Goal: Task Accomplishment & Management: Use online tool/utility

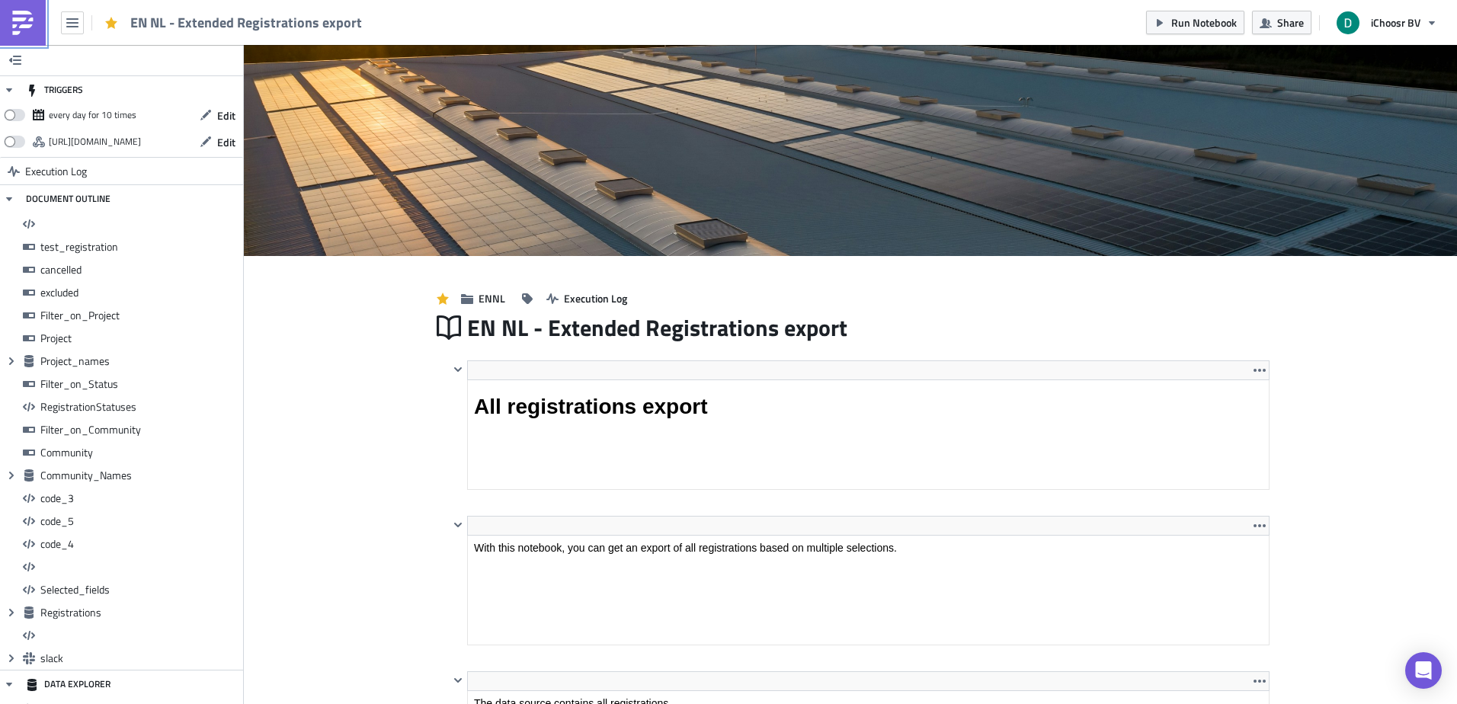
click at [24, 24] on img at bounding box center [23, 23] width 24 height 24
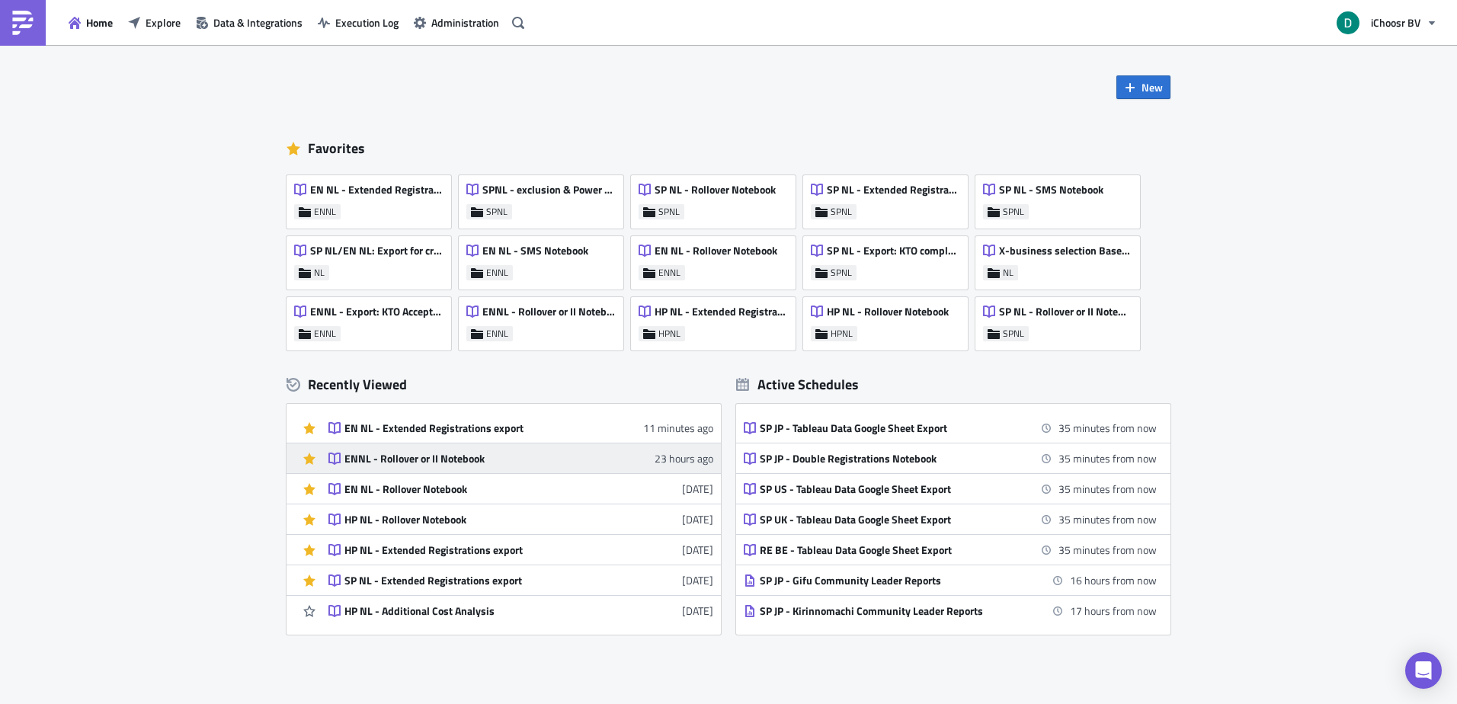
click at [493, 454] on div "ENNL - Rollover or II Notebook" at bounding box center [477, 459] width 267 height 14
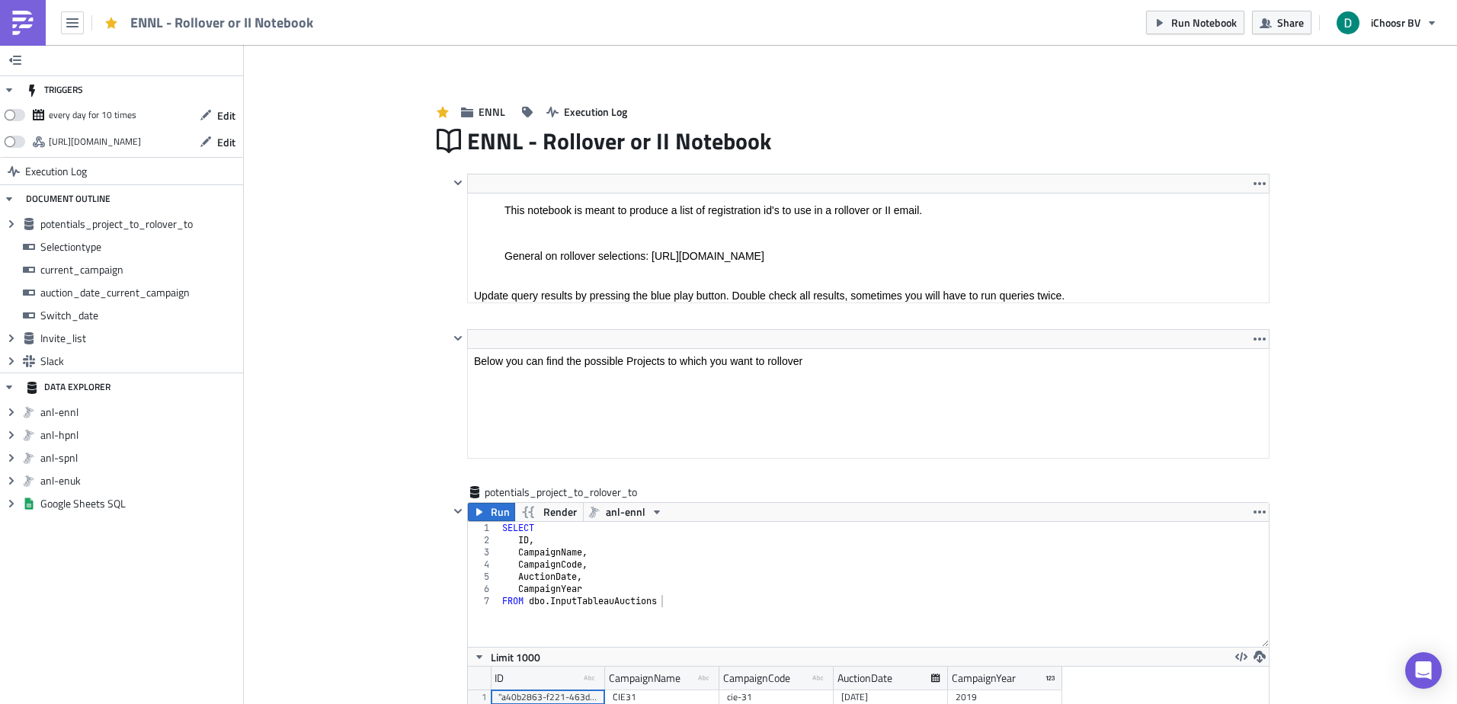
click at [14, 32] on img at bounding box center [23, 23] width 24 height 24
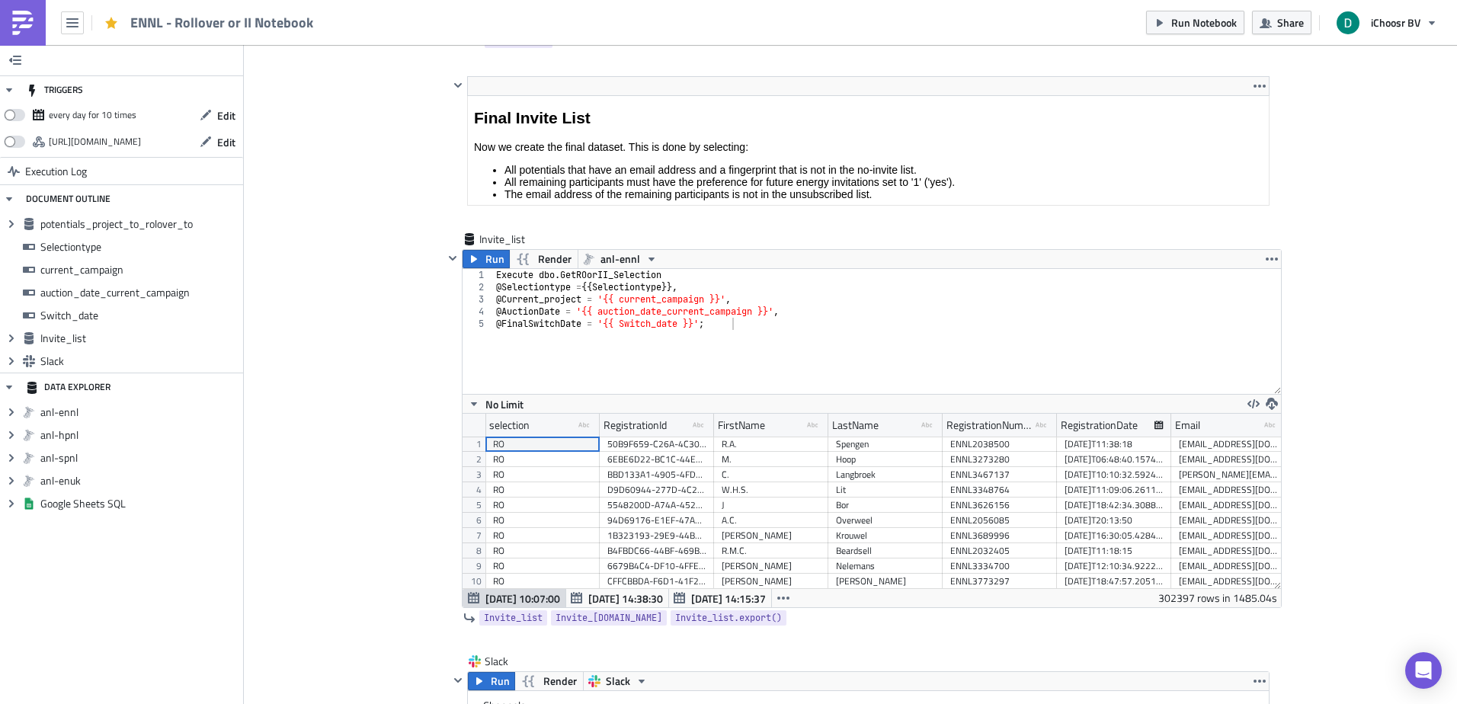
scroll to position [2092, 0]
click at [158, 693] on div "TRIGGERS every day for 10 times Edit [URL][DOMAIN_NAME] Edit Execution Log DOCU…" at bounding box center [122, 374] width 244 height 659
click at [87, 614] on div "TRIGGERS every day for 10 times Edit [URL][DOMAIN_NAME] Edit Execution Log DOCU…" at bounding box center [122, 374] width 244 height 659
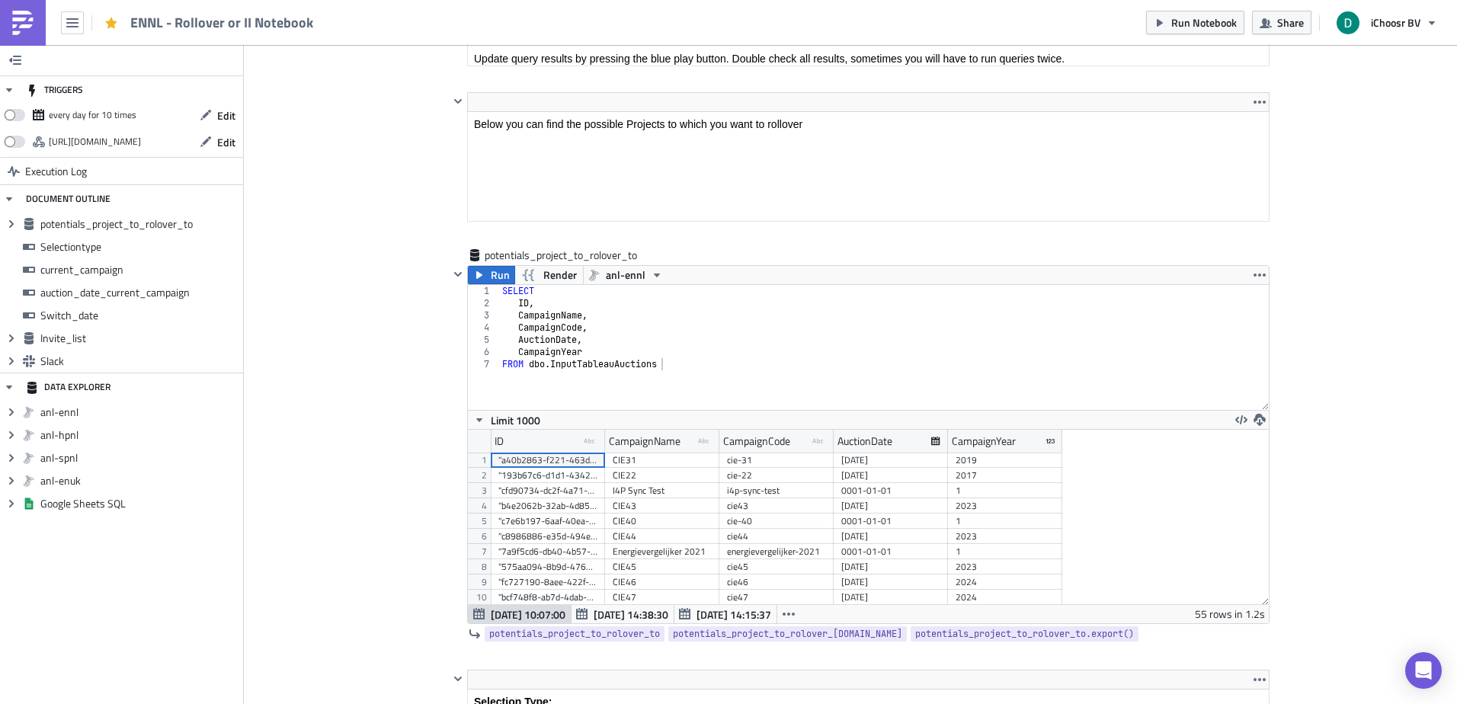
scroll to position [0, 0]
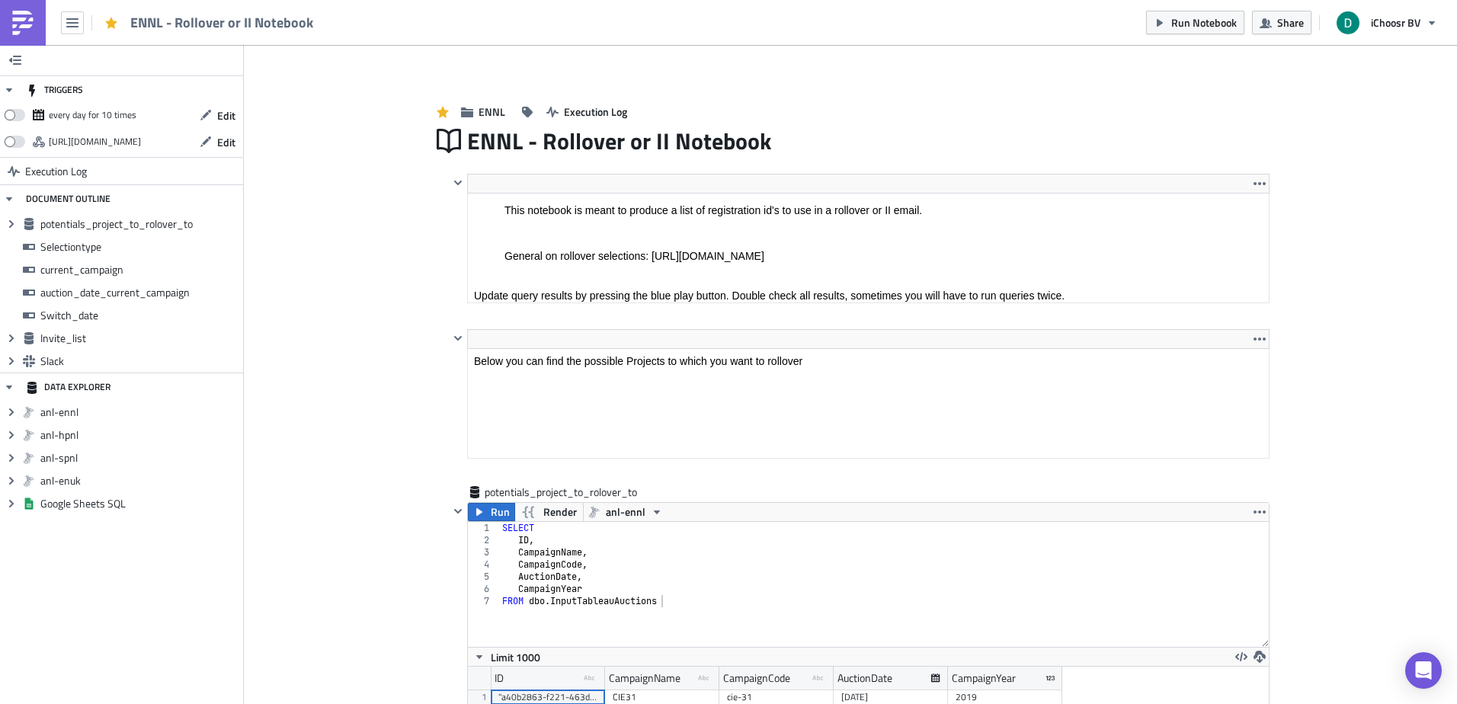
click at [23, 18] on img at bounding box center [23, 23] width 24 height 24
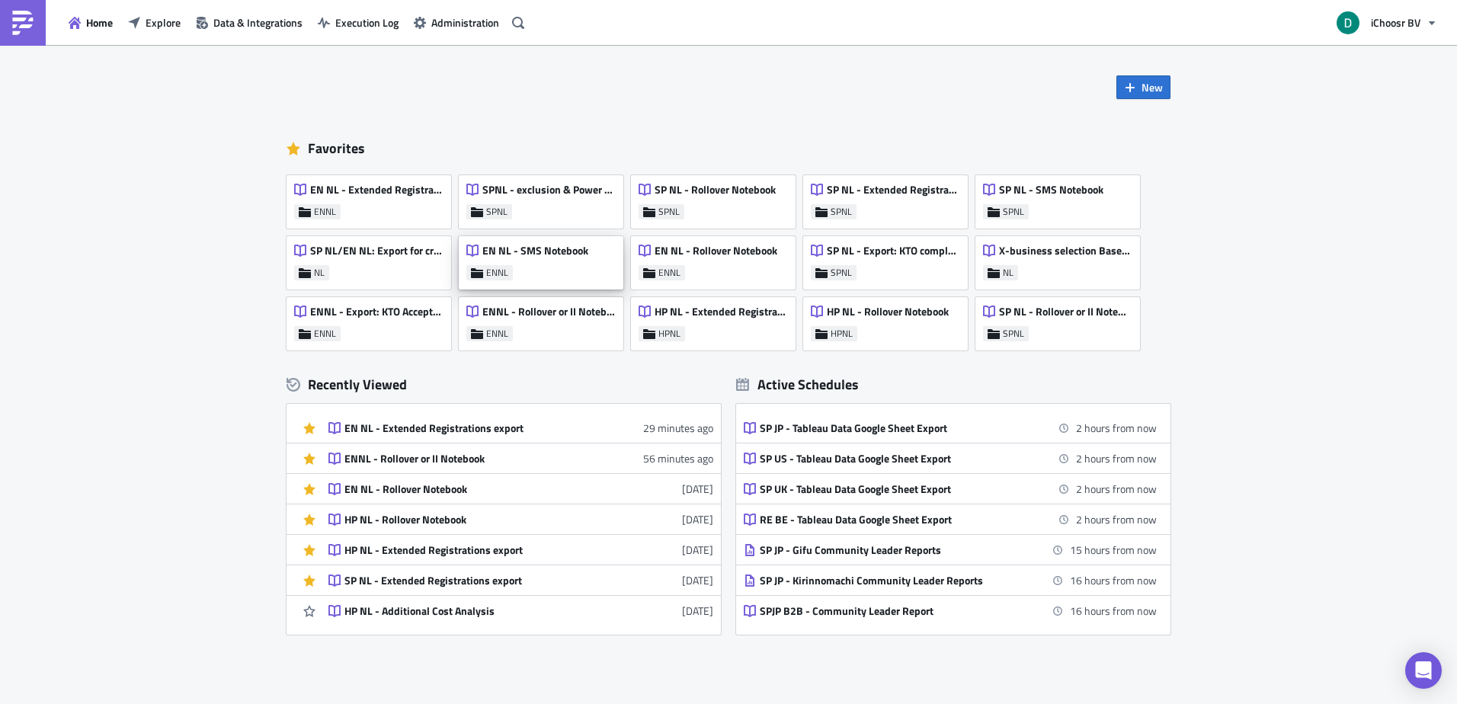
click at [549, 261] on div "EN NL - SMS Notebook" at bounding box center [527, 254] width 122 height 21
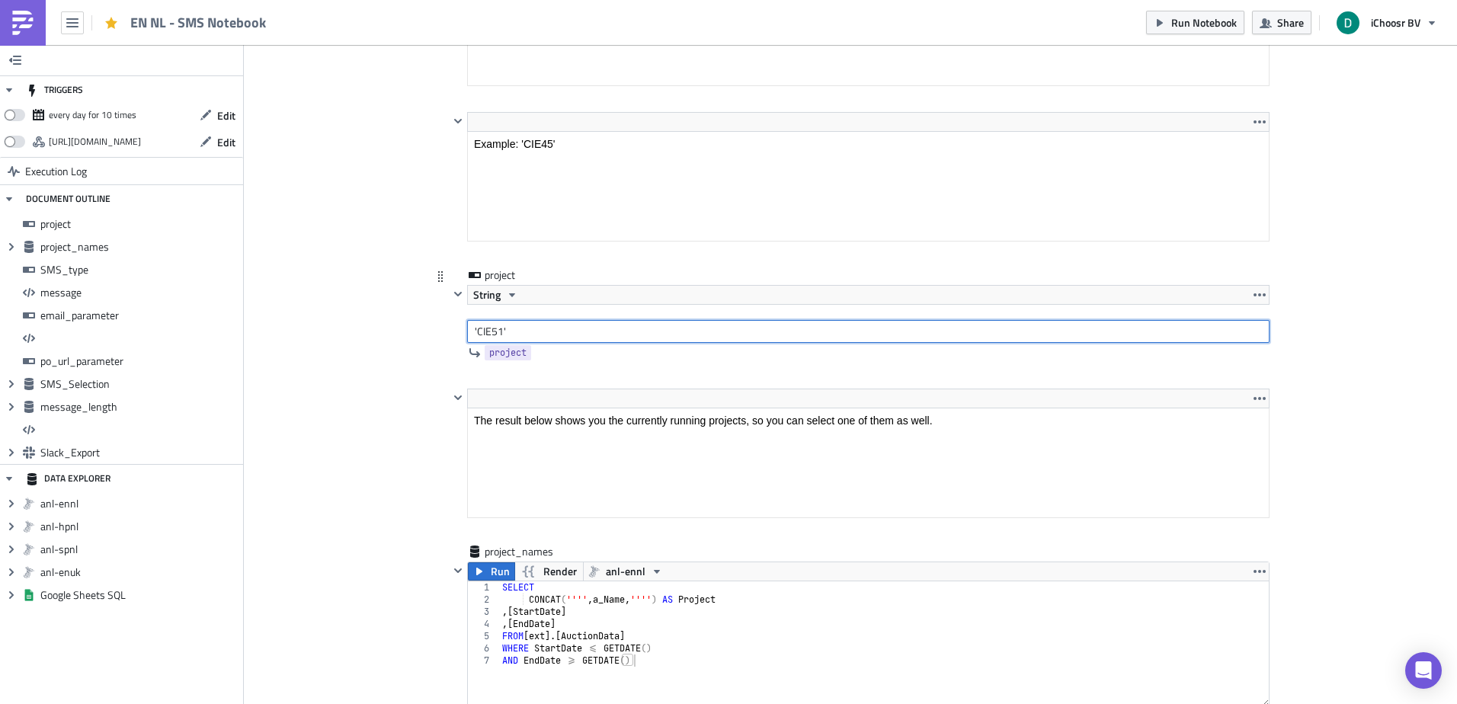
click at [492, 332] on input "'CIE51'" at bounding box center [868, 331] width 802 height 23
type input "'CIE52'"
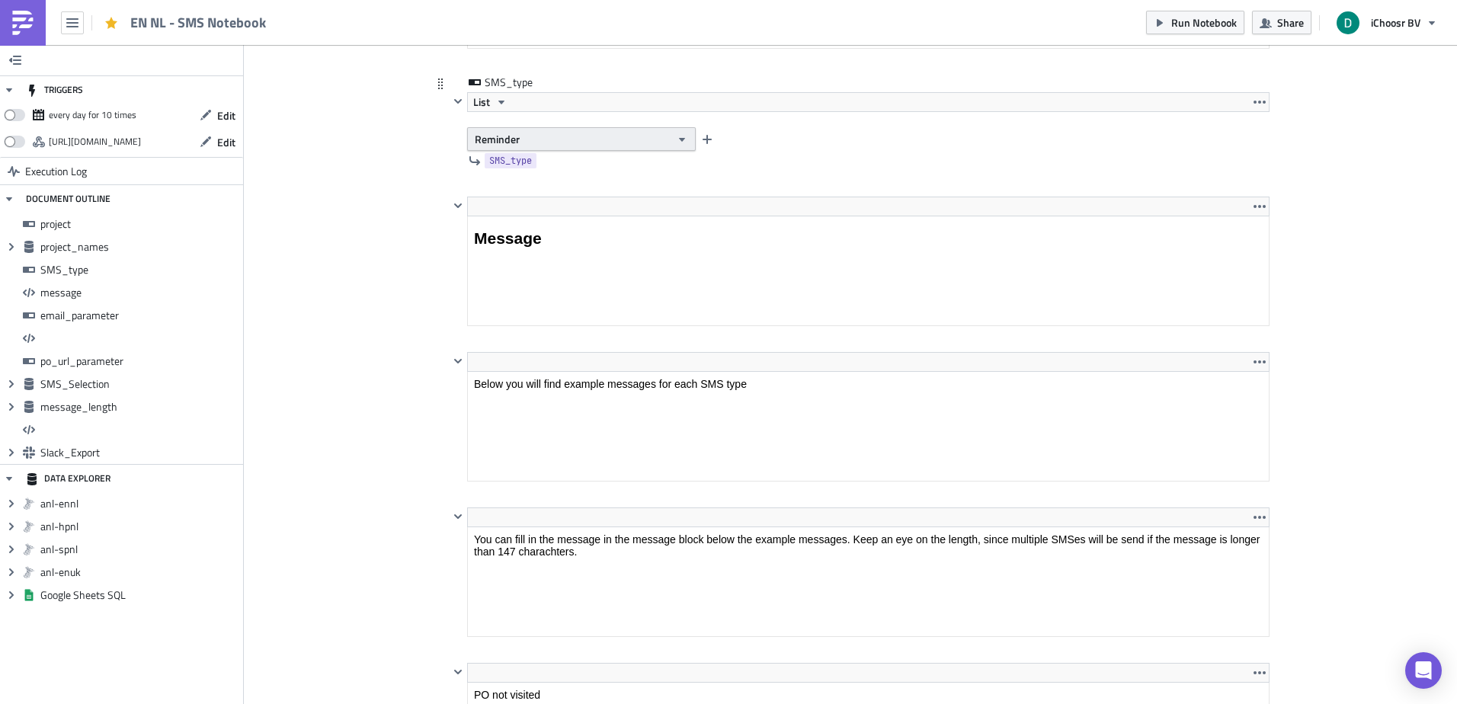
click at [584, 141] on button "Reminder" at bounding box center [581, 139] width 229 height 24
click at [535, 162] on div "PO not visited" at bounding box center [534, 165] width 126 height 15
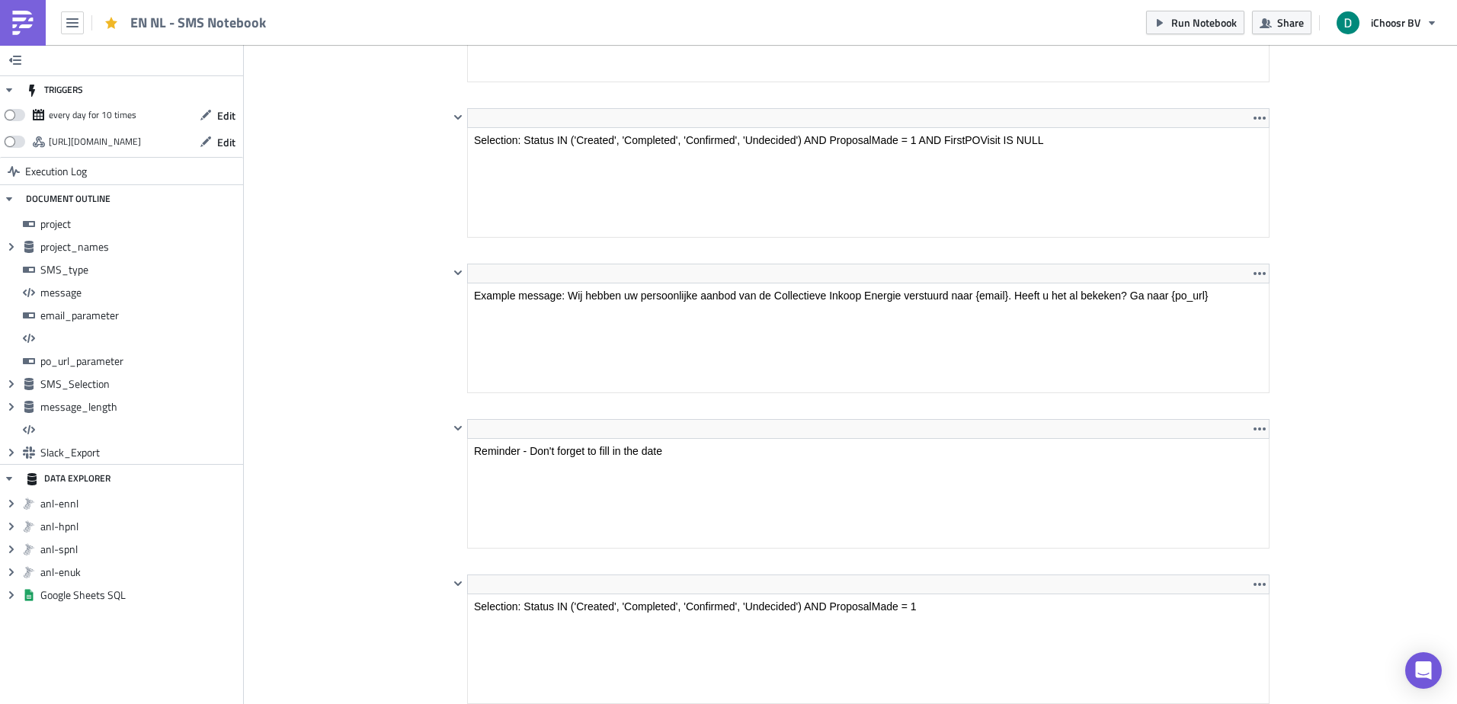
scroll to position [3094, 0]
click at [990, 283] on html "Example message: Wij hebben uw persoonlijke aanbod van de Collectieve Inkoop En…" at bounding box center [868, 295] width 801 height 24
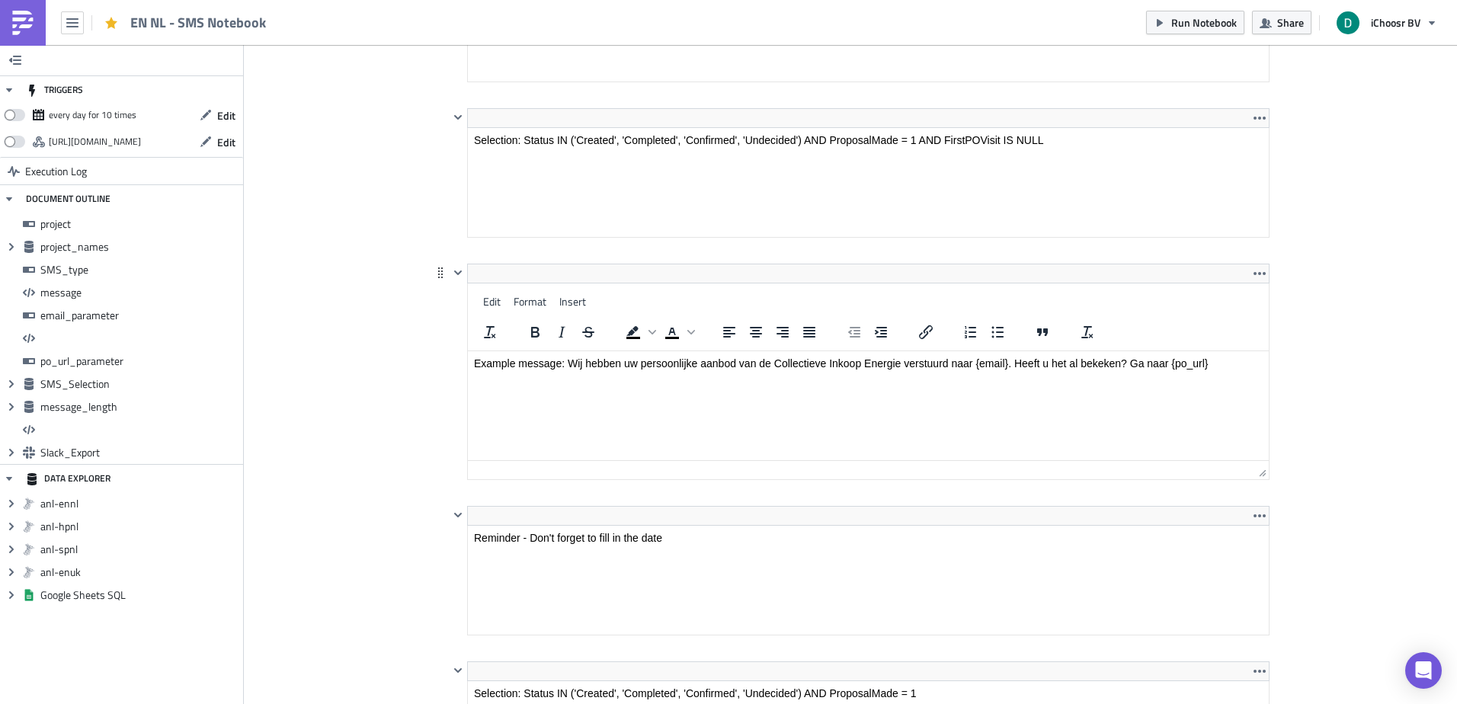
click at [1227, 363] on p "Example message: Wij hebben uw persoonlijke aanbod van de Collectieve Inkoop En…" at bounding box center [868, 363] width 789 height 12
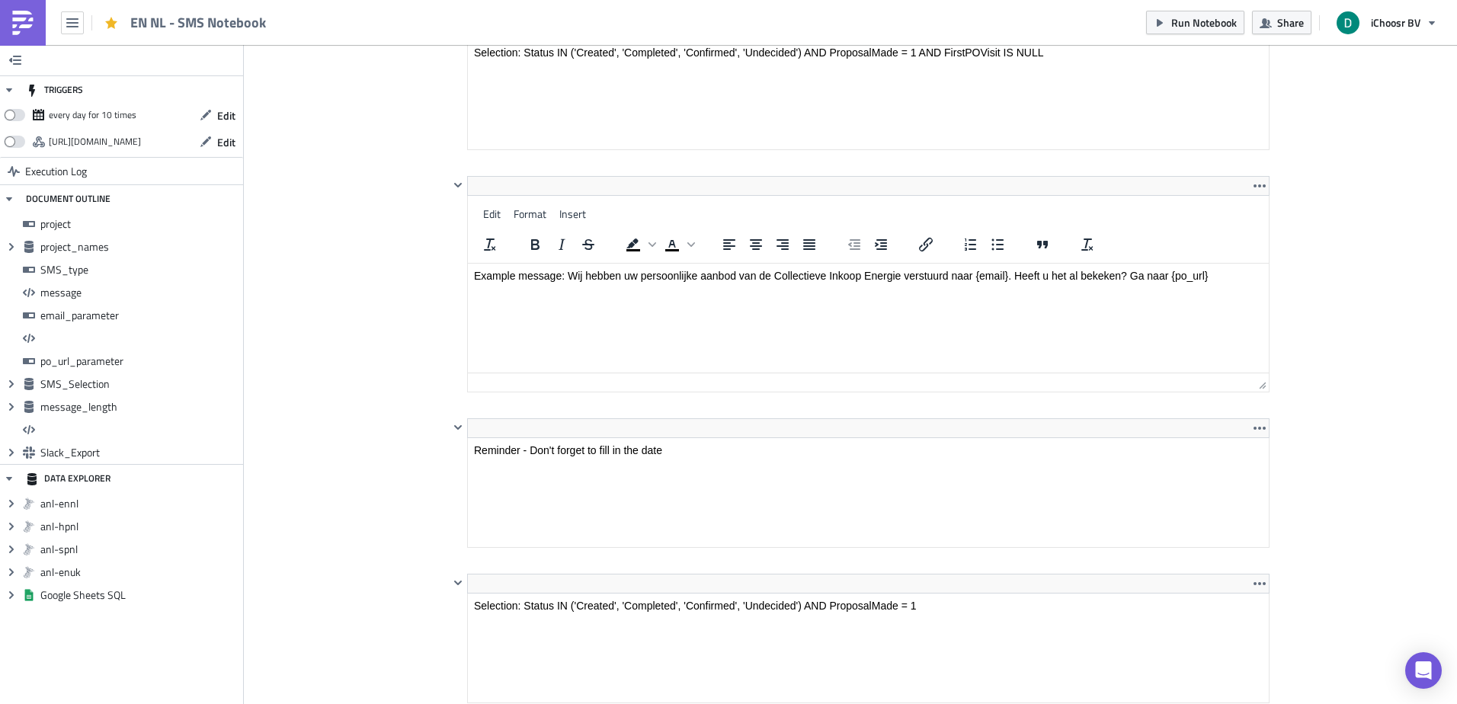
scroll to position [3182, 0]
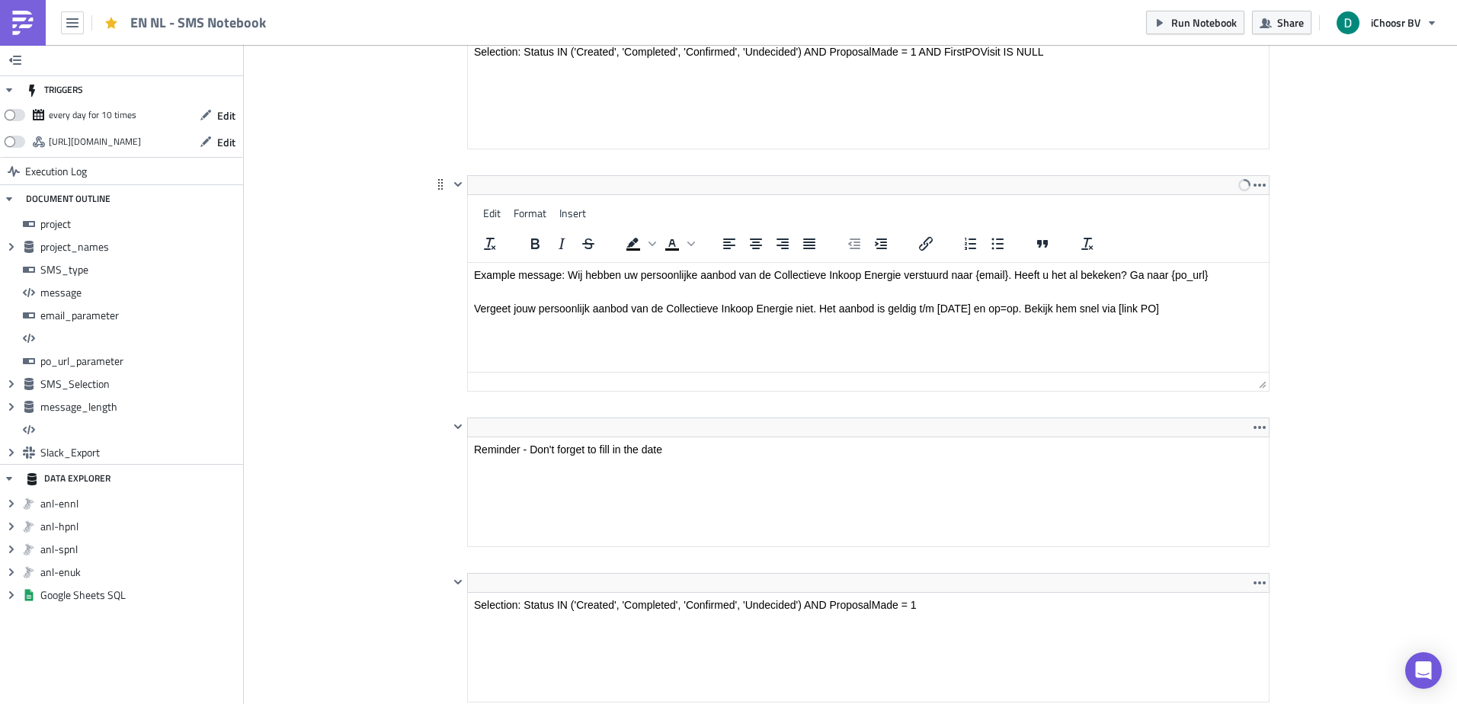
click at [486, 309] on p "Vergeet jouw persoonlijk aanbod van de Collectieve Inkoop Energie niet. Het aan…" at bounding box center [868, 309] width 789 height 12
drag, startPoint x: 486, startPoint y: 309, endPoint x: 1237, endPoint y: 316, distance: 750.6
click at [1237, 316] on html "Example message: Wij hebben uw persoonlijke aanbod van de Collectieve Inkoop En…" at bounding box center [868, 292] width 801 height 58
click at [589, 299] on body "Example message: Wij hebben uw persoonlijke aanbod van de Collectieve Inkoop En…" at bounding box center [868, 292] width 789 height 46
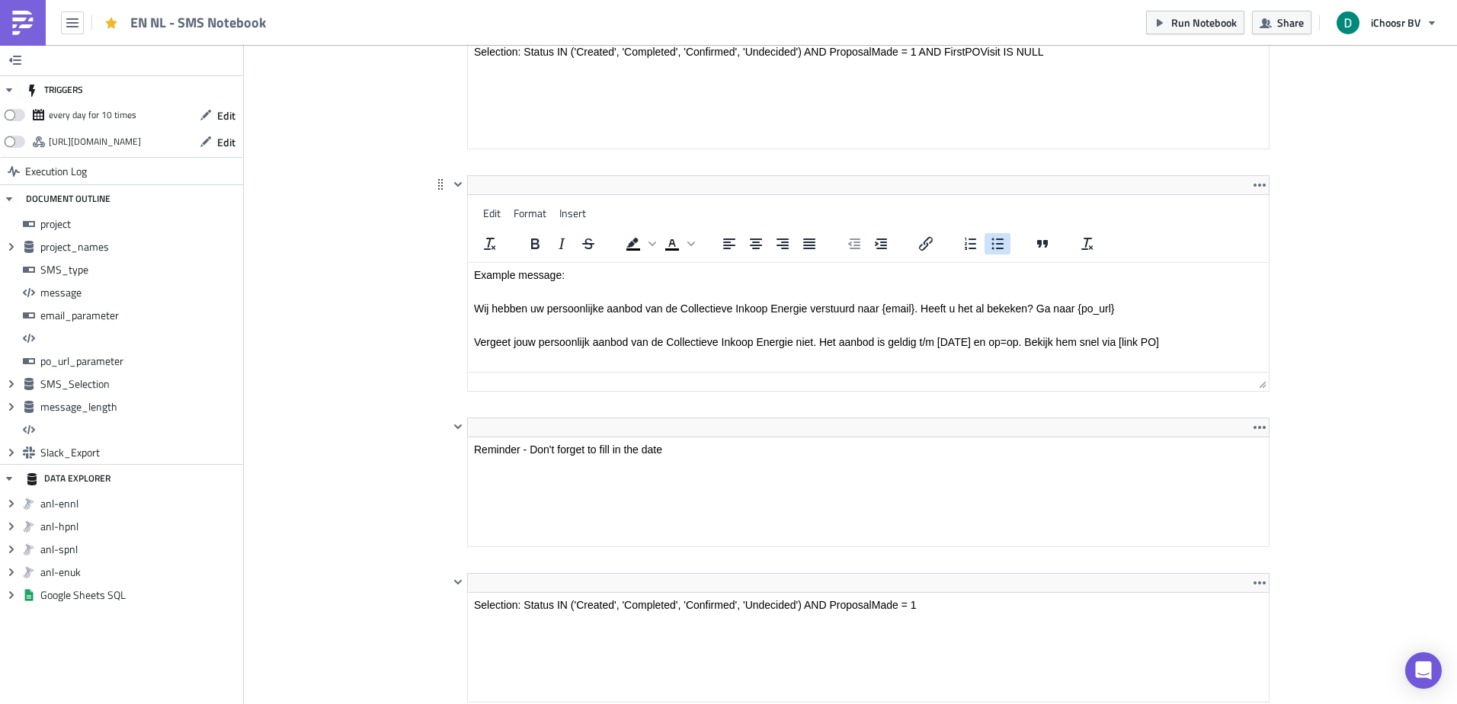
click at [994, 248] on icon "Bullet list" at bounding box center [998, 244] width 12 height 11
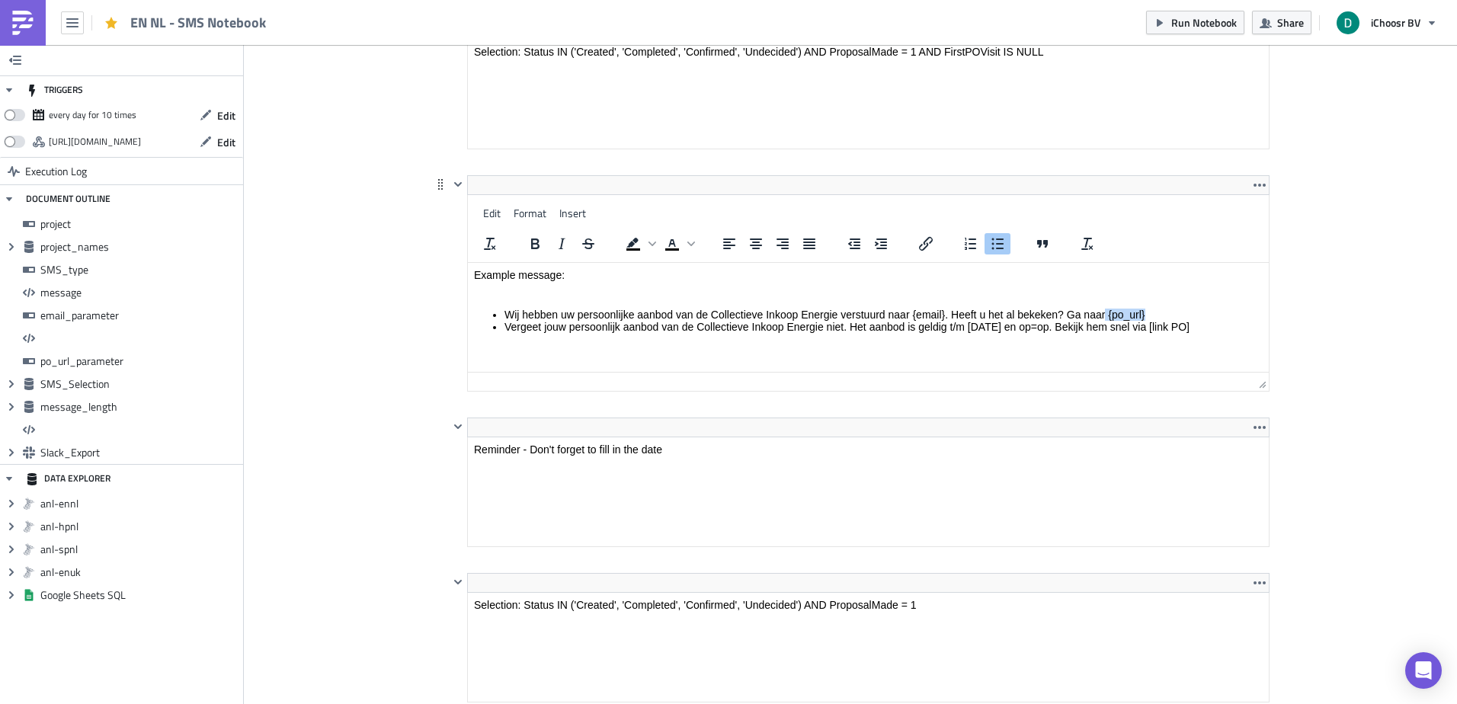
drag, startPoint x: 1106, startPoint y: 311, endPoint x: 1146, endPoint y: 315, distance: 39.9
click at [1146, 315] on li "Wij hebben uw persoonlijke aanbod van de Collectieve Inkoop Energie verstuurd n…" at bounding box center [883, 315] width 758 height 12
copy ul "Vergeet jouw persoonlijk aanbod van de Collectieve Inkoop Energie niet. Het aan…"
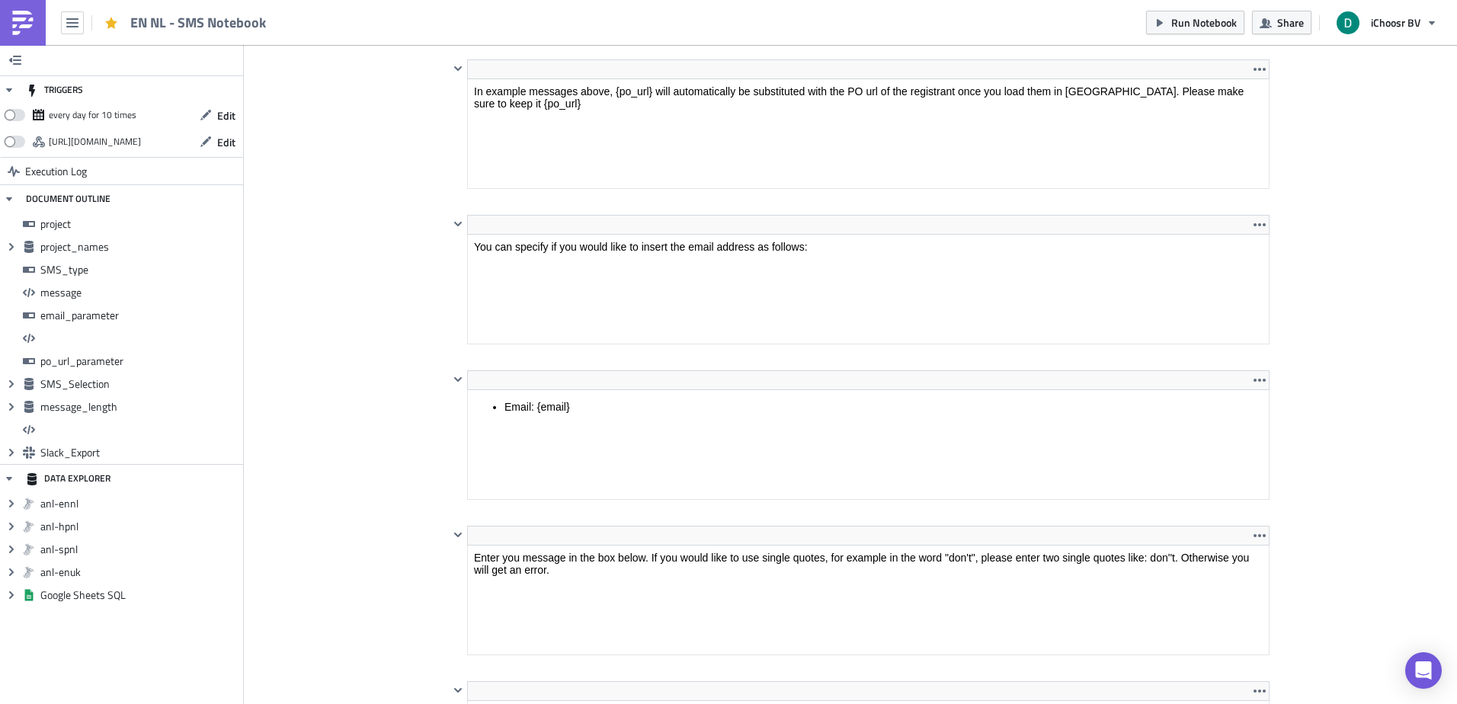
scroll to position [4007, 0]
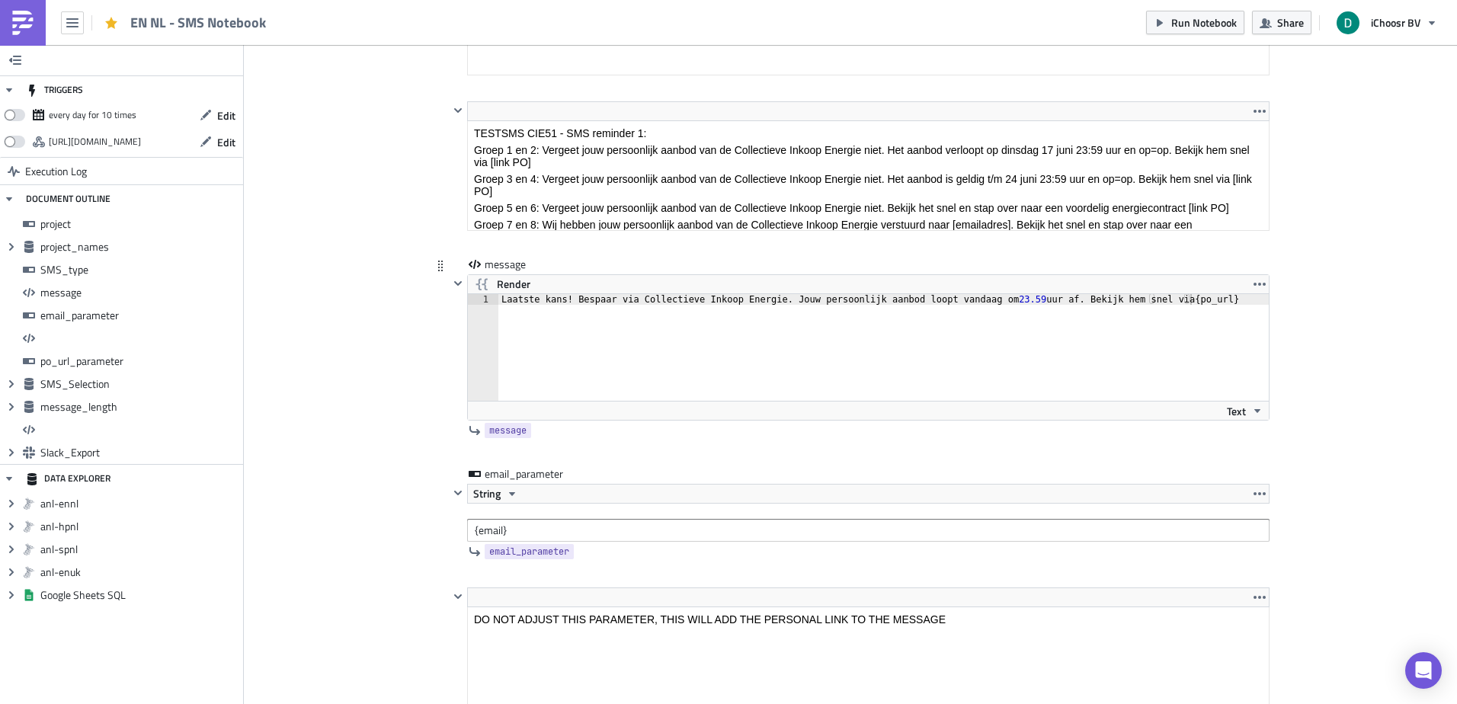
click at [724, 363] on div "Laatste kans! Bespaar via Collectieve Inkoop Energie. Jouw persoonlijk aanbod l…" at bounding box center [892, 358] width 788 height 128
paste textarea "Vergeet jouw persoonlijk aanbod van de Collectieve Inkoop Energie niet. Het aan…"
click at [1199, 303] on div "Vergeet jouw persoonlijk aanbod van de Collectieve Inkoop Energie niet. Het aan…" at bounding box center [892, 358] width 788 height 128
paste textarea "Vergeet jouw persoonlijk aanbod van de Collectieve Inkoop Energie niet. Het aan…"
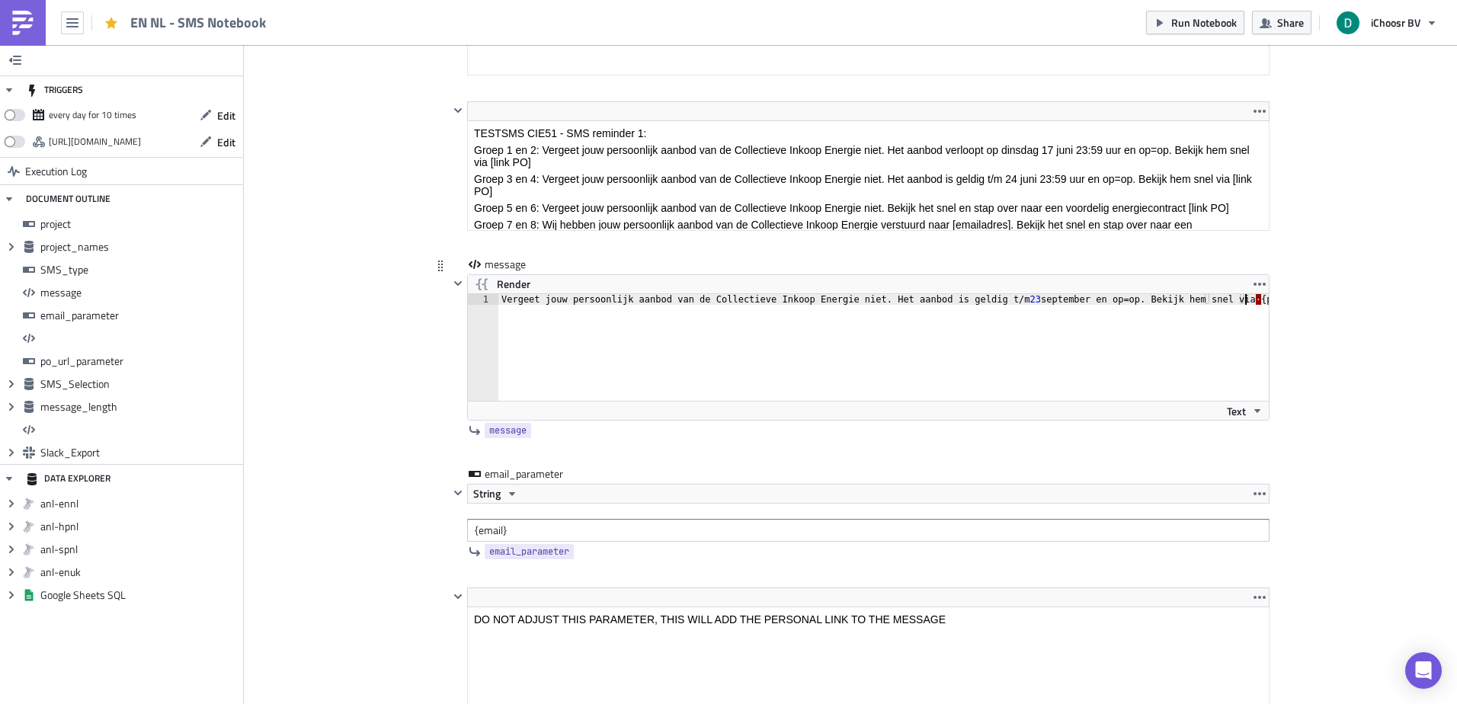
click at [1199, 297] on div "Vergeet jouw persoonlijk aanbod van de Collectieve Inkoop Energie niet. Het aan…" at bounding box center [892, 358] width 788 height 128
type textarea "Vergeet jouw persoonlijk aanbod van de Collectieve Inkoop Energie niet. Het aan…"
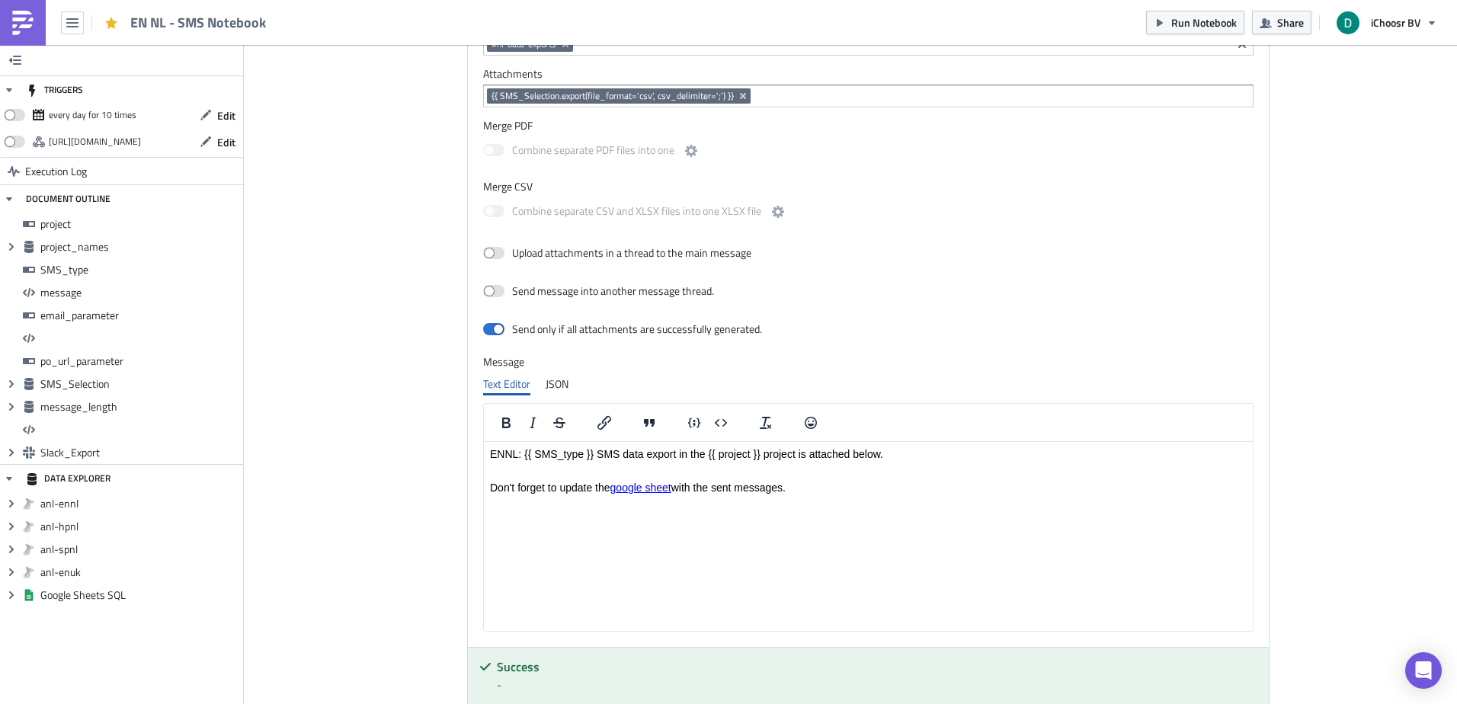
scroll to position [7164, 0]
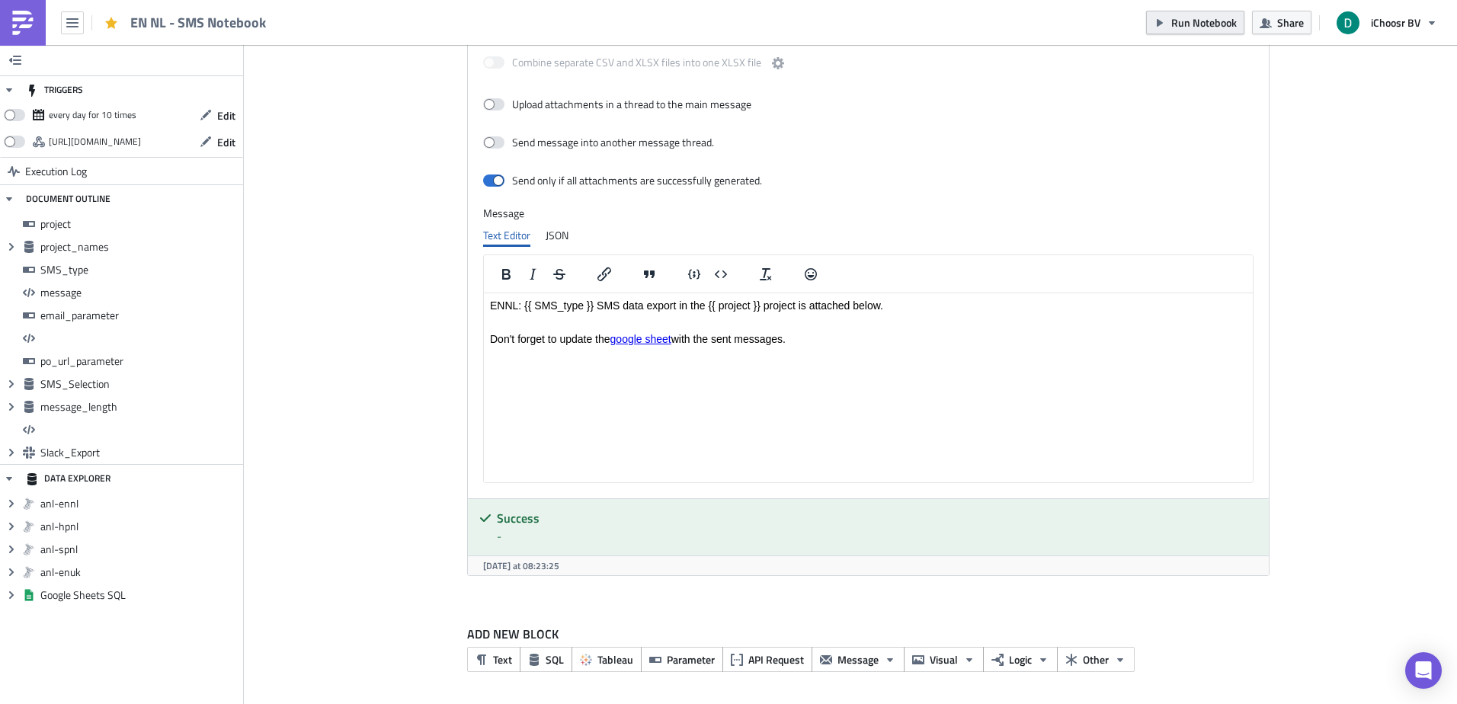
click at [1218, 30] on button "Run Notebook" at bounding box center [1195, 23] width 98 height 24
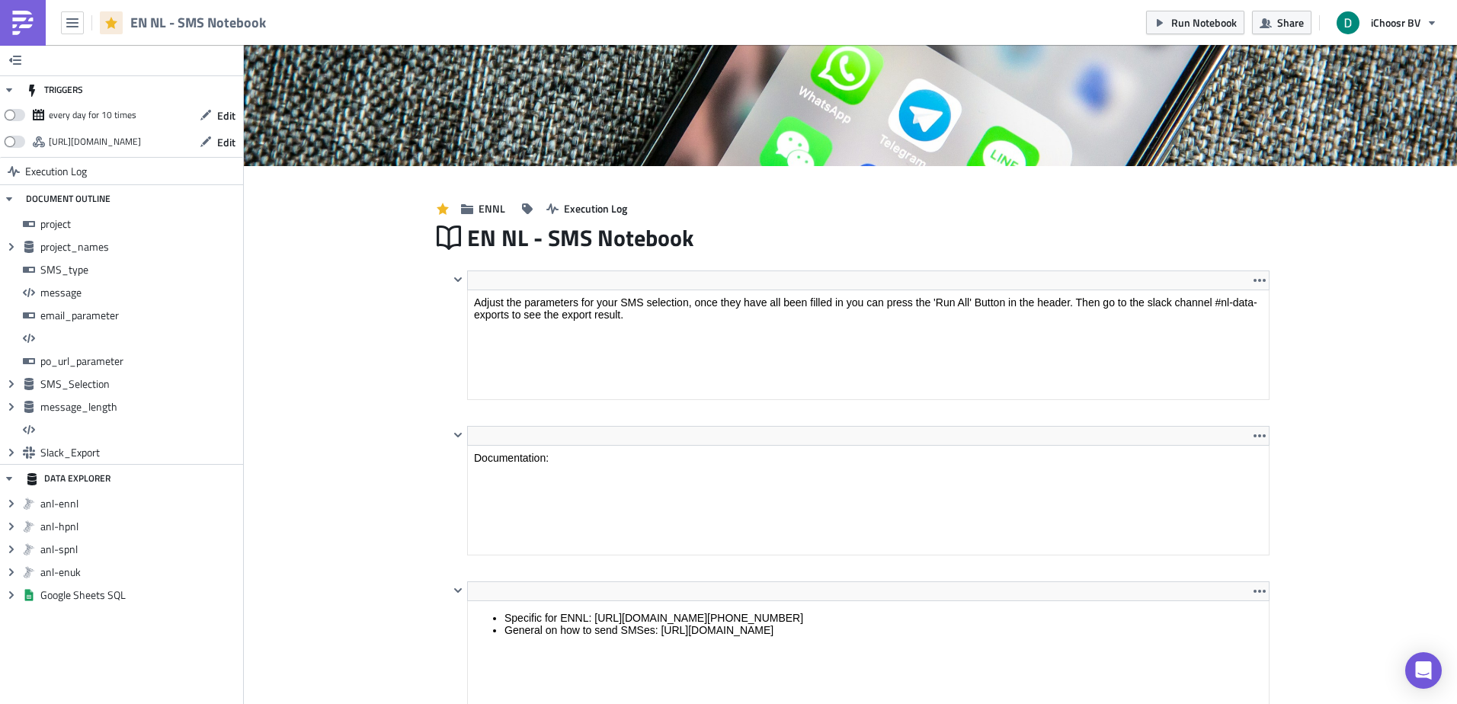
scroll to position [0, 0]
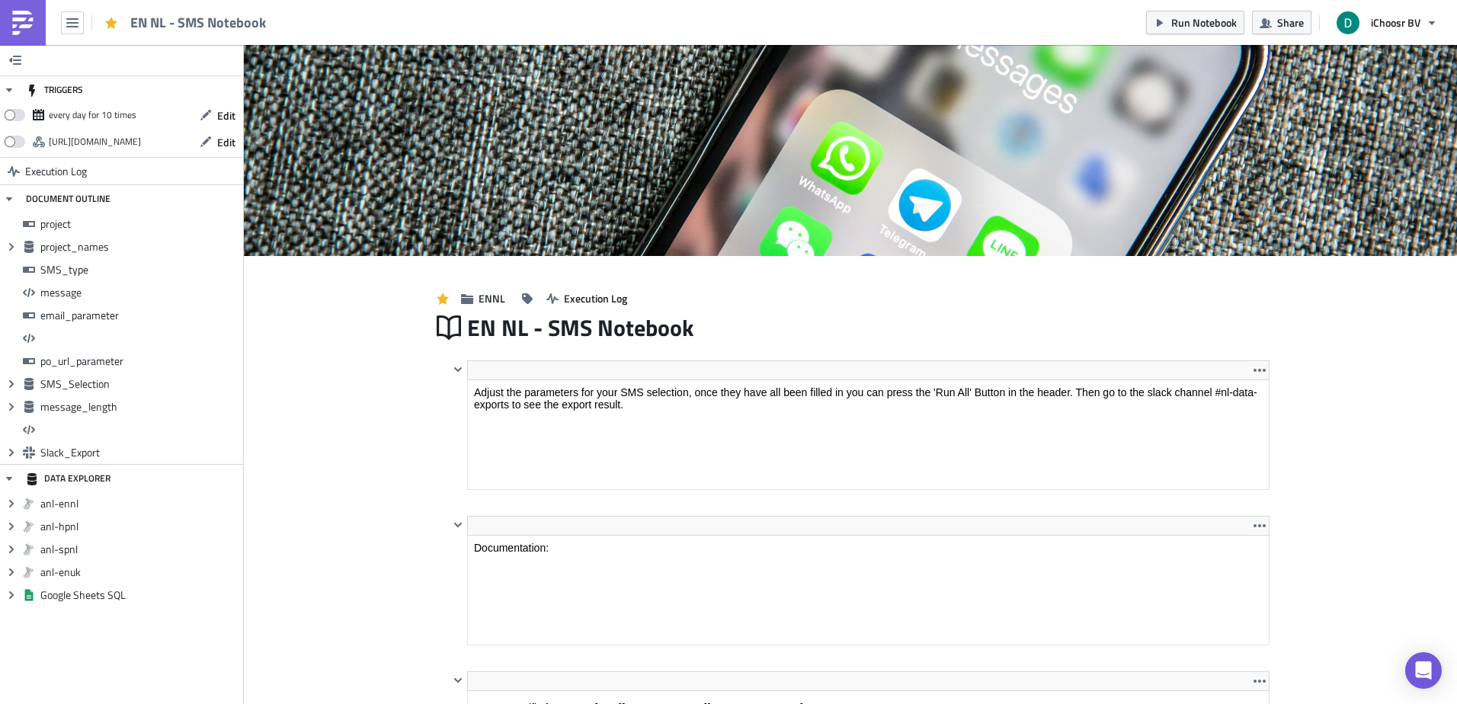
click at [134, 22] on span "EN NL - SMS Notebook" at bounding box center [198, 23] width 137 height 18
drag, startPoint x: 134, startPoint y: 22, endPoint x: 264, endPoint y: 25, distance: 130.3
click at [264, 25] on span "EN NL - SMS Notebook" at bounding box center [198, 23] width 137 height 18
drag, startPoint x: 264, startPoint y: 25, endPoint x: 103, endPoint y: 32, distance: 161.7
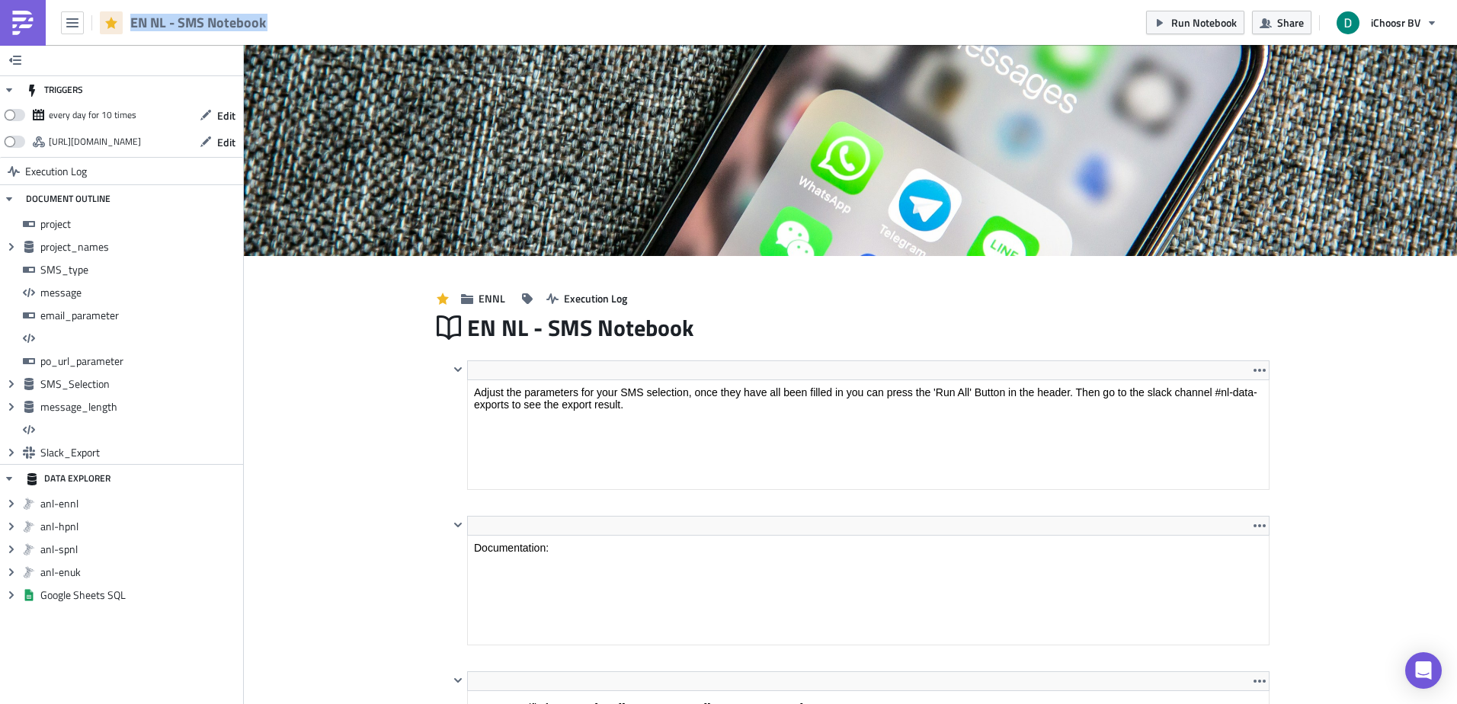
click at [103, 32] on div "EN NL - SMS Notebook" at bounding box center [137, 22] width 275 height 45
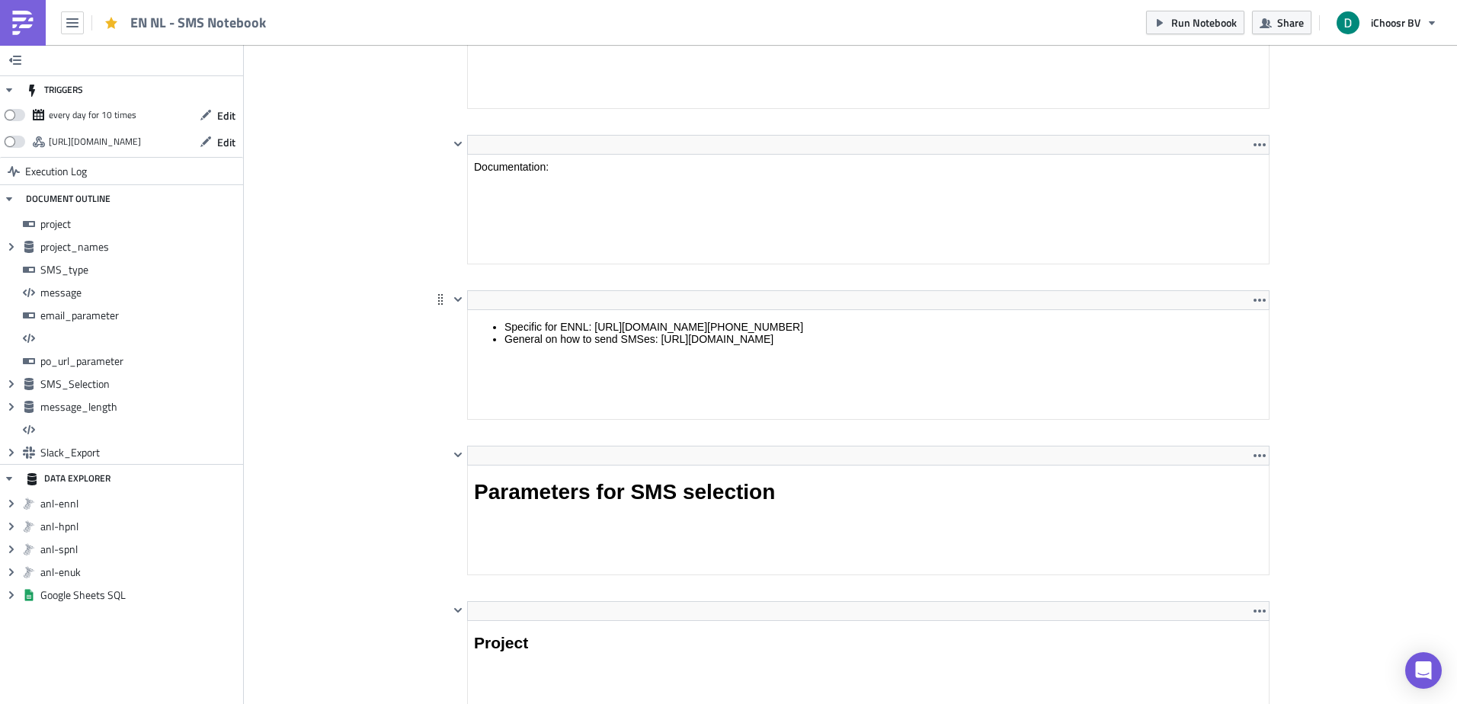
click at [670, 310] on html "Specific for ENNL: [URL][DOMAIN_NAME][PHONE_NUMBER] General on how to send SMSe…" at bounding box center [868, 333] width 801 height 46
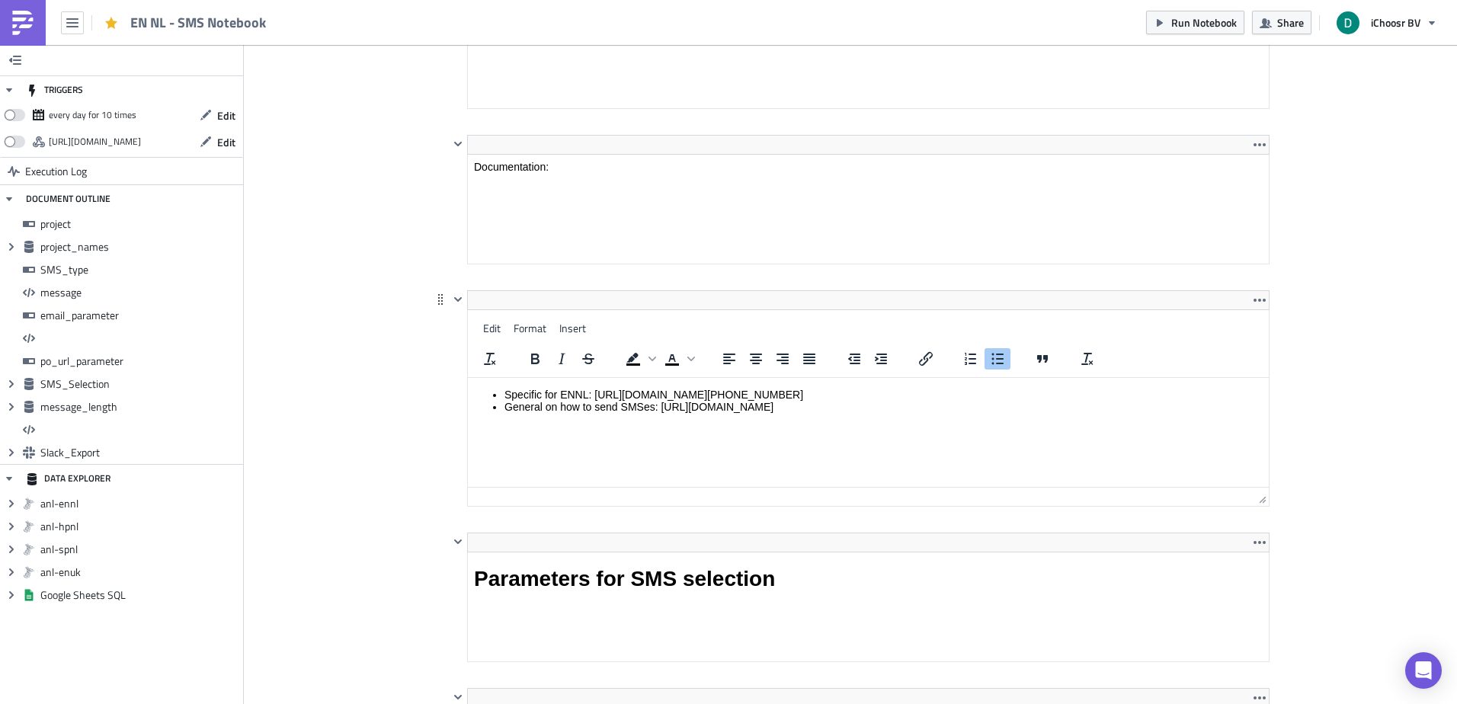
click at [670, 378] on html "Specific for ENNL: [URL][DOMAIN_NAME][PHONE_NUMBER] General on how to send SMSe…" at bounding box center [868, 401] width 801 height 46
click at [670, 399] on li "Specific for ENNL: [URL][DOMAIN_NAME][PHONE_NUMBER]" at bounding box center [883, 395] width 758 height 12
click at [668, 411] on li "General on how to send SMSes: [URL][DOMAIN_NAME]" at bounding box center [883, 407] width 758 height 12
drag, startPoint x: 668, startPoint y: 411, endPoint x: 1036, endPoint y: 405, distance: 368.9
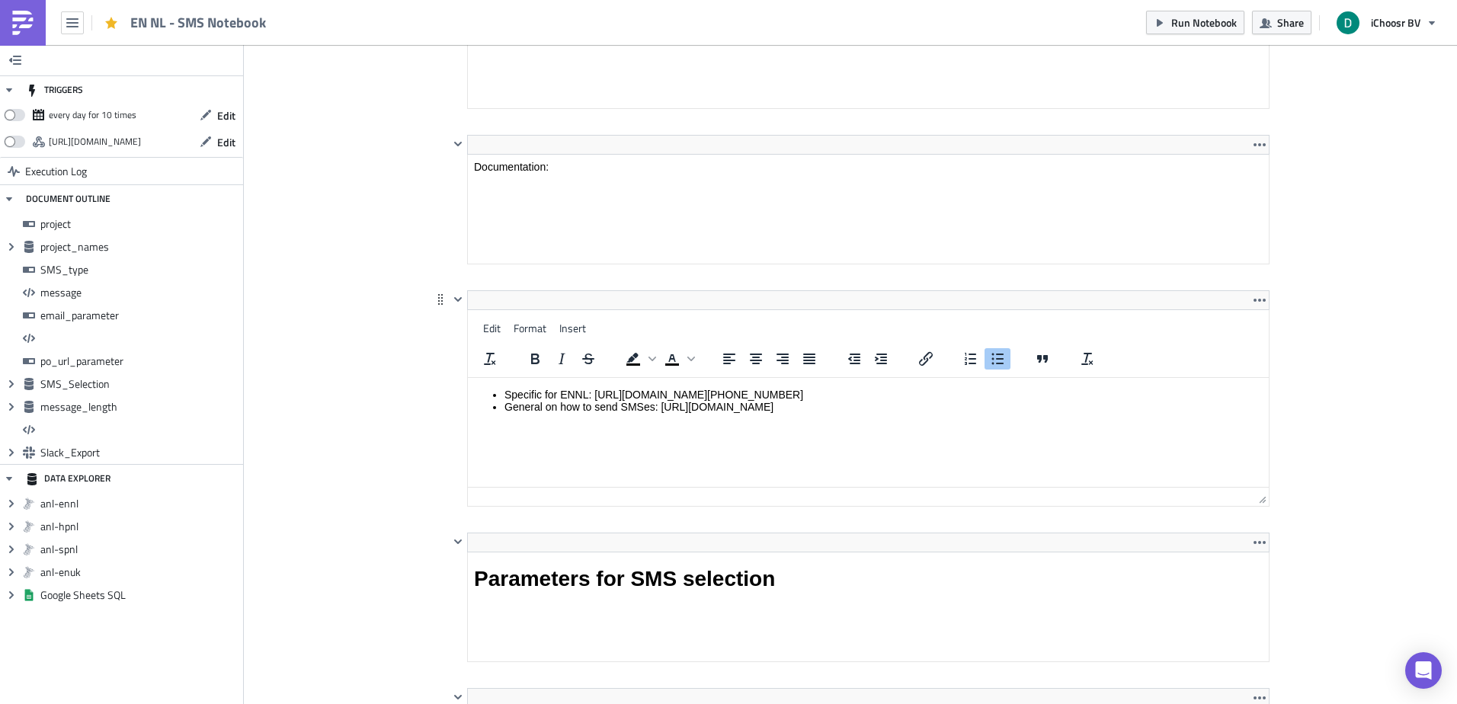
click at [1036, 405] on li "General on how to send SMSes: [URL][DOMAIN_NAME]" at bounding box center [883, 407] width 758 height 12
drag, startPoint x: 1036, startPoint y: 405, endPoint x: 683, endPoint y: 402, distance: 353.6
click at [683, 402] on li "General on how to send SMSes: [URL][DOMAIN_NAME]" at bounding box center [883, 407] width 758 height 12
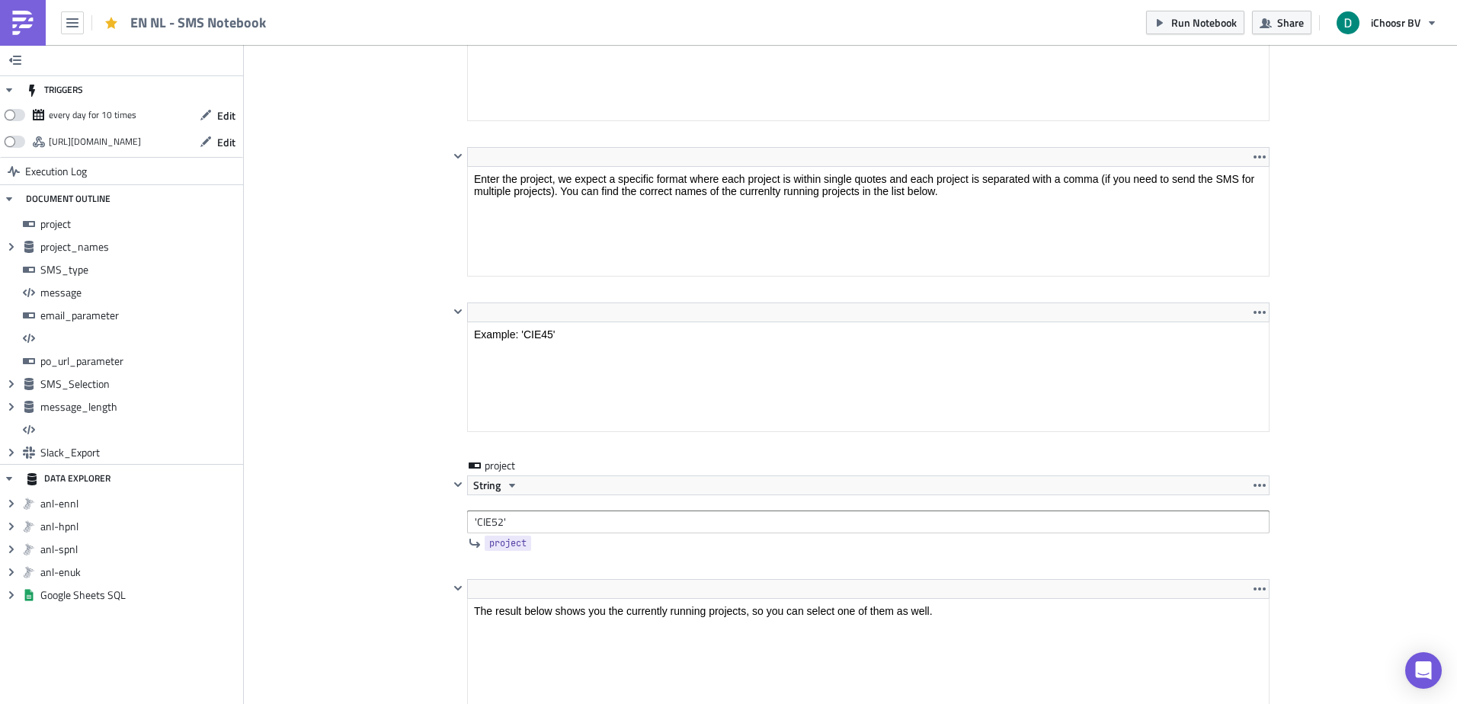
scroll to position [1219, 0]
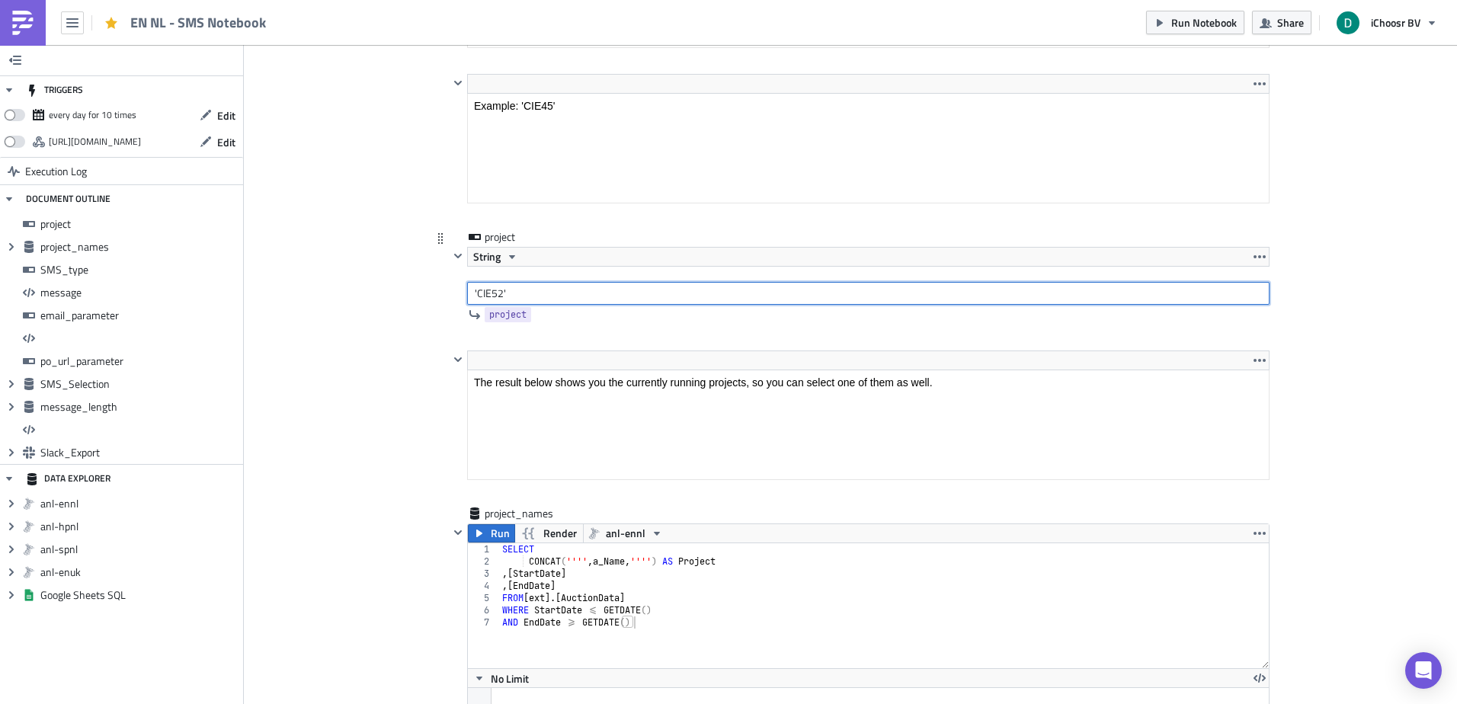
click at [476, 293] on input "'CIE52'" at bounding box center [868, 293] width 802 height 23
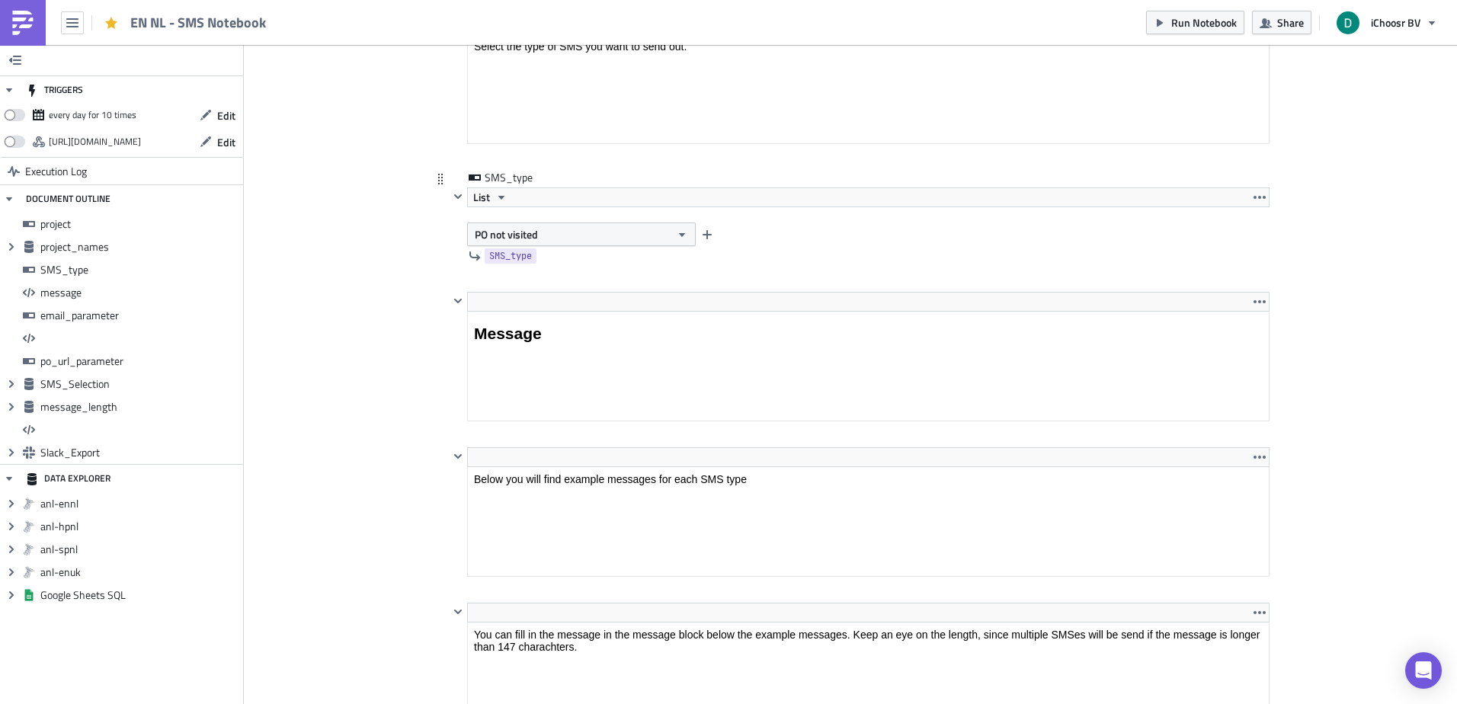
scroll to position [2286, 0]
click at [552, 229] on button "PO not visited" at bounding box center [581, 237] width 229 height 24
drag, startPoint x: 517, startPoint y: 261, endPoint x: 499, endPoint y: 290, distance: 34.5
click at [499, 290] on ul "PO not visited [GEOGRAPHIC_DATA]" at bounding box center [534, 275] width 137 height 46
drag, startPoint x: 499, startPoint y: 290, endPoint x: 352, endPoint y: 267, distance: 148.8
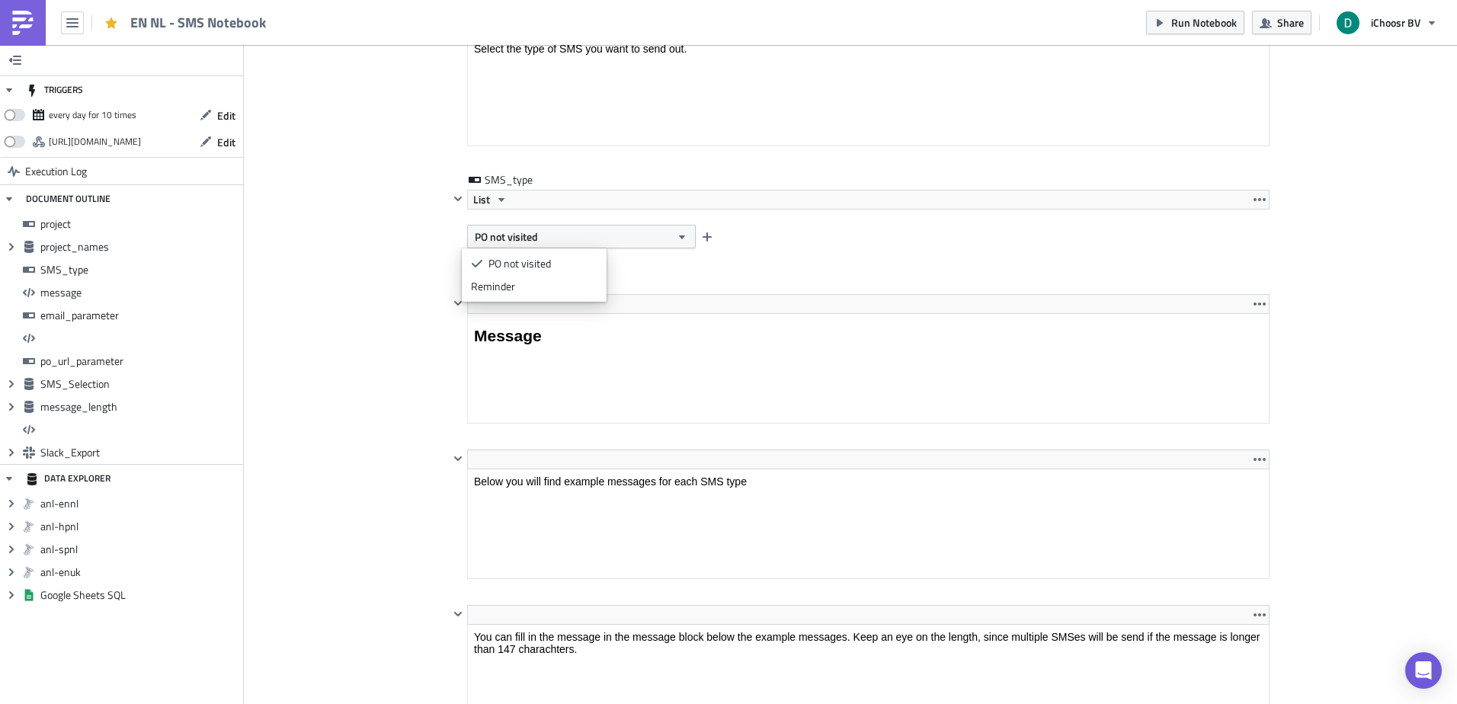
click at [352, 267] on body "EN NL - SMS Notebook Run Notebook Share iChoosr BV TRIGGERS every day for 10 ti…" at bounding box center [728, 353] width 1457 height 706
click at [599, 243] on button "PO not visited" at bounding box center [581, 237] width 229 height 24
drag, startPoint x: 510, startPoint y: 262, endPoint x: 626, endPoint y: 264, distance: 115.8
click at [626, 264] on body "EN NL - SMS Notebook Run Notebook Share iChoosr BV TRIGGERS every day for 10 ti…" at bounding box center [728, 353] width 1457 height 706
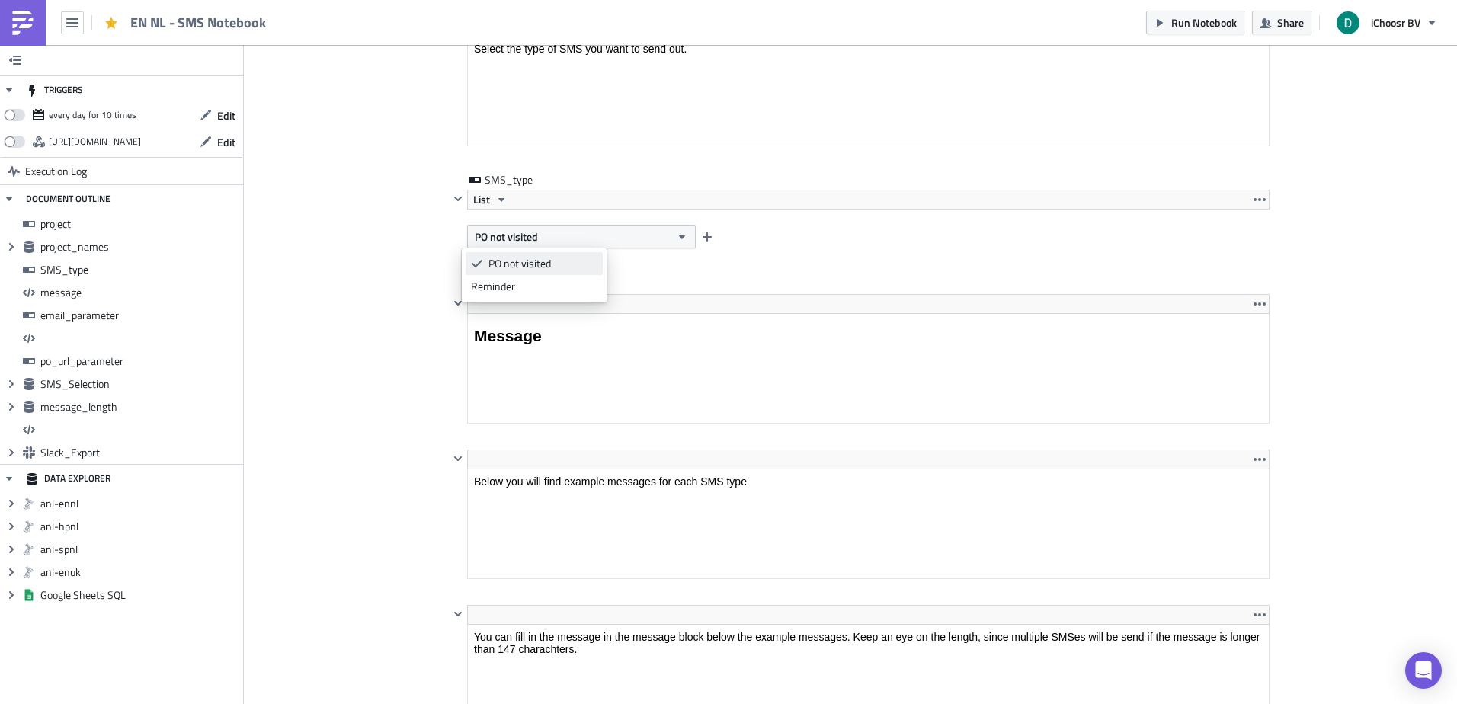
drag, startPoint x: 557, startPoint y: 258, endPoint x: 542, endPoint y: 256, distance: 15.4
click at [612, 255] on body "EN NL - SMS Notebook Run Notebook Share iChoosr BV TRIGGERS every day for 10 ti…" at bounding box center [728, 353] width 1457 height 706
click at [555, 248] on button "PO not visited" at bounding box center [581, 237] width 229 height 24
drag, startPoint x: 525, startPoint y: 285, endPoint x: 215, endPoint y: 323, distance: 312.5
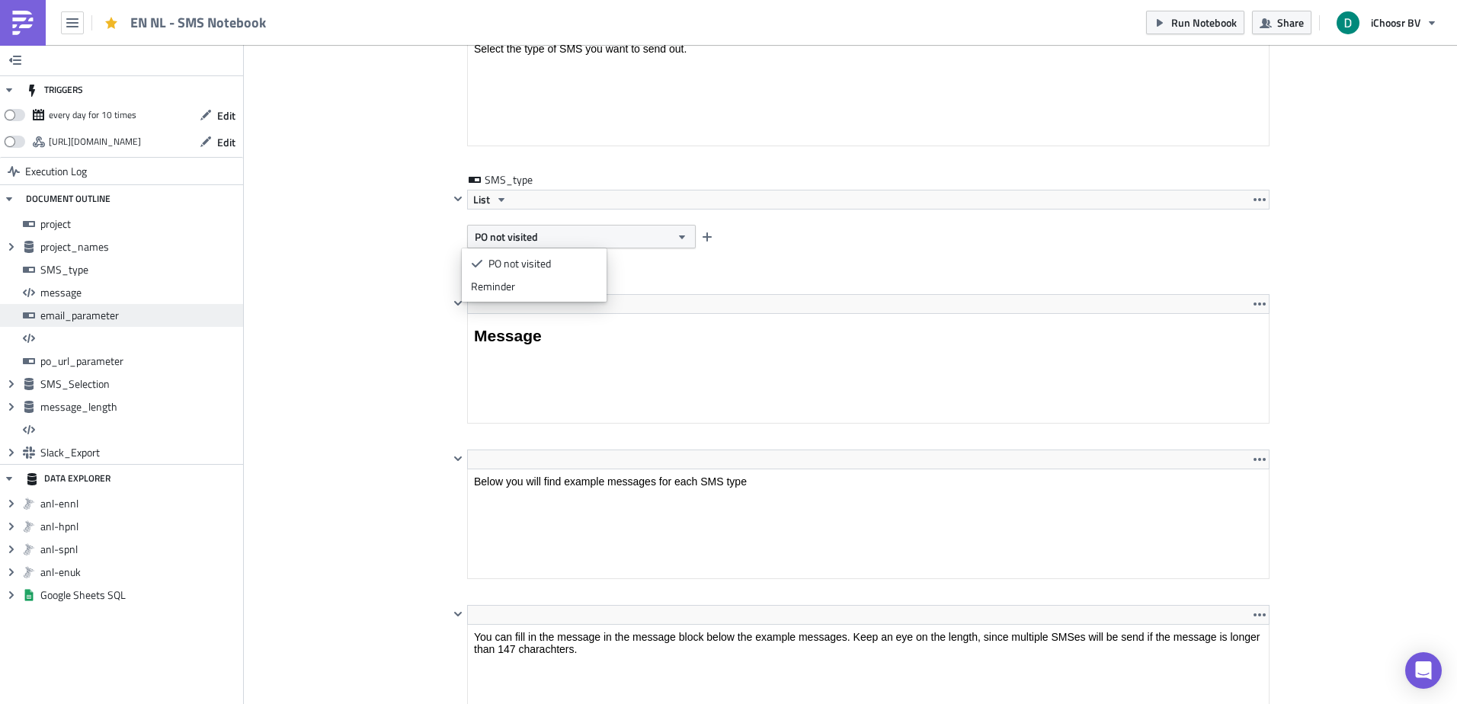
click at [215, 323] on body "EN NL - SMS Notebook Run Notebook Share iChoosr BV TRIGGERS every day for 10 ti…" at bounding box center [728, 353] width 1457 height 706
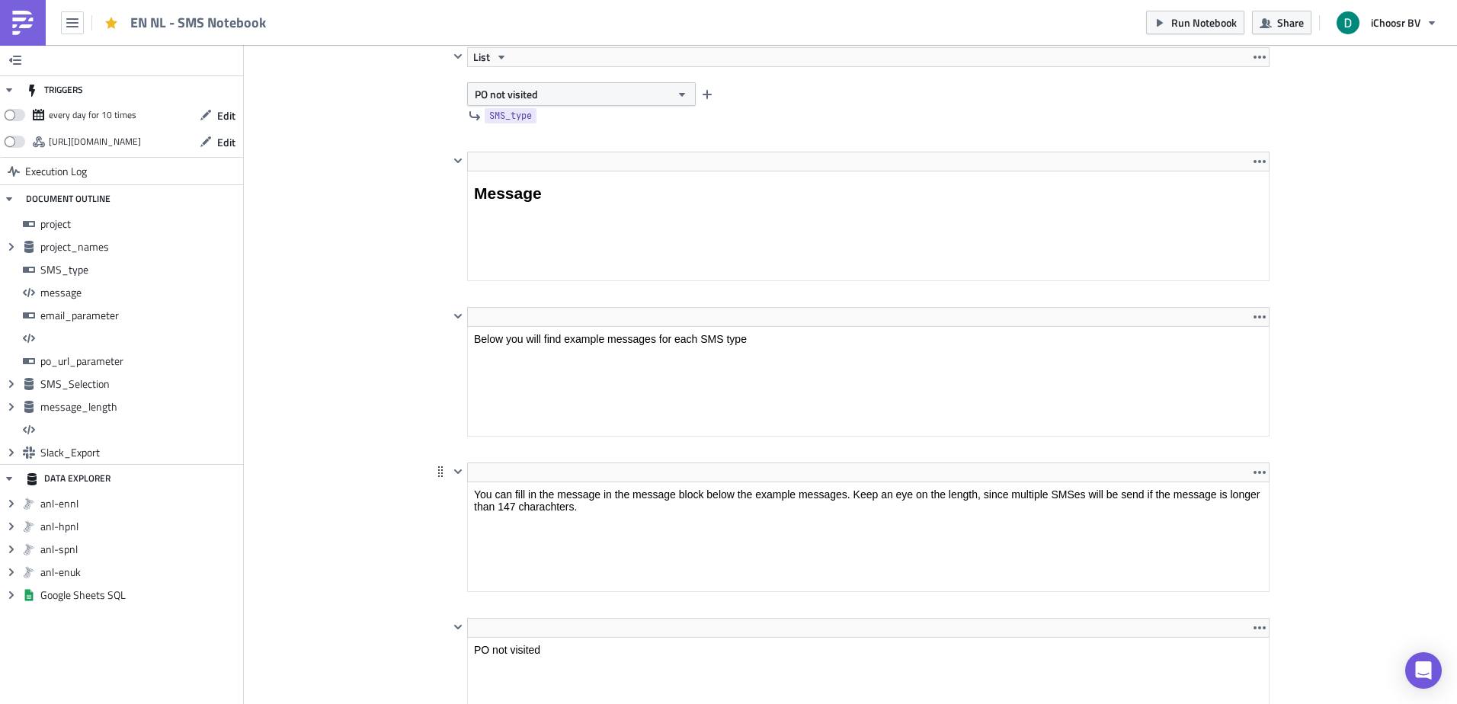
scroll to position [2210, 0]
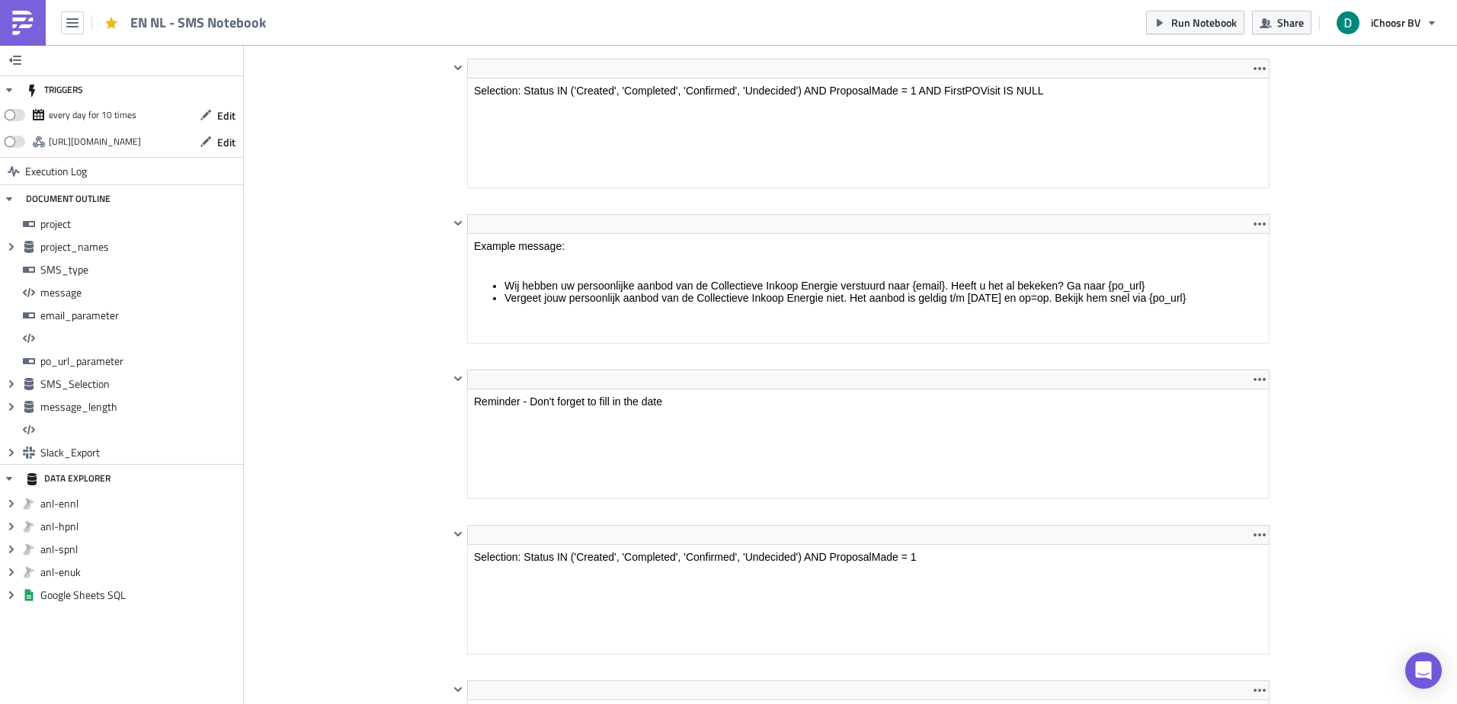
scroll to position [3144, 0]
click at [517, 233] on html "Example message: Wij hebben uw persoonlijke aanbod van de Collectieve Inkoop En…" at bounding box center [868, 273] width 801 height 81
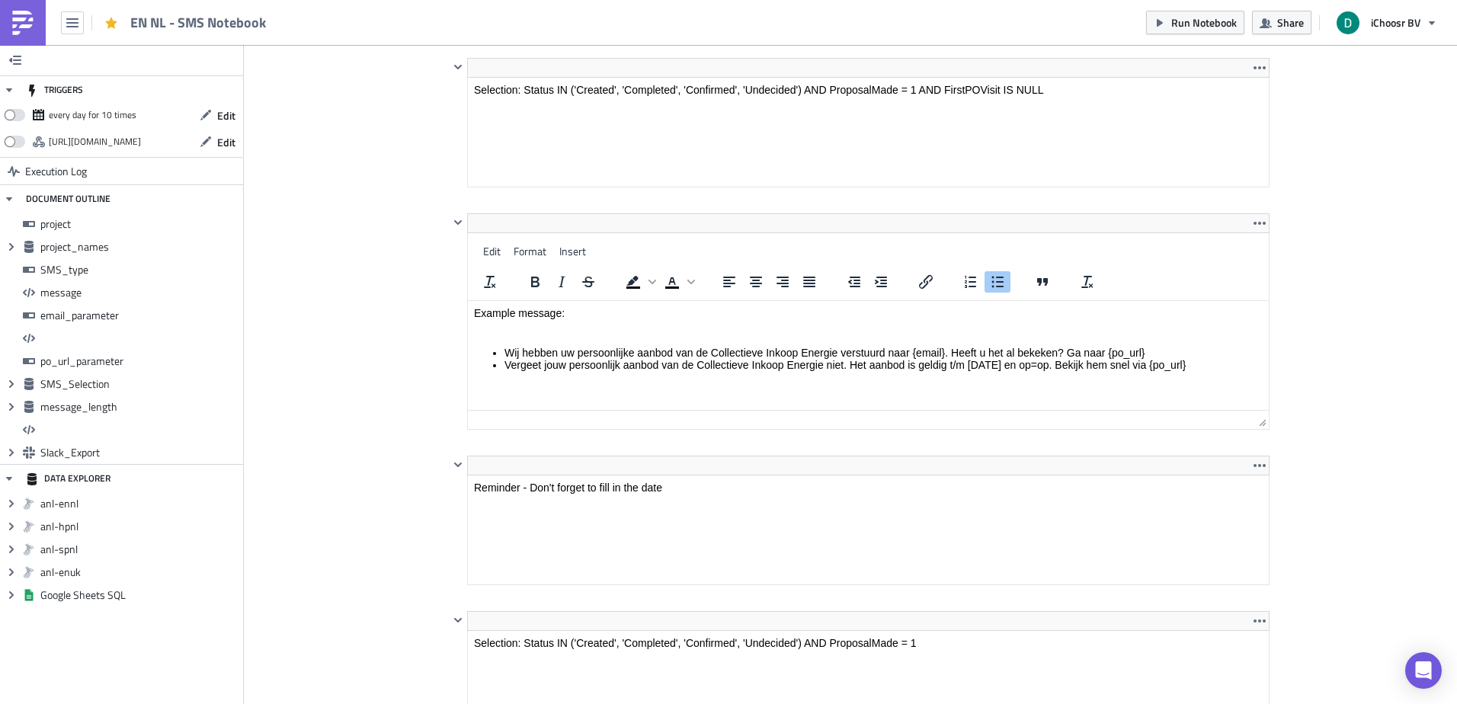
click at [513, 293] on div at bounding box center [562, 282] width 98 height 30
drag, startPoint x: 517, startPoint y: 360, endPoint x: 514, endPoint y: 342, distance: 18.5
click at [514, 342] on body "Example message: Wij hebben uw persoonlijke aanbod van de Collectieve Inkoop En…" at bounding box center [868, 339] width 789 height 64
click at [514, 361] on li "Vergeet jouw persoonlijk aanbod van de Collectieve Inkoop Energie niet. Het aan…" at bounding box center [883, 365] width 758 height 12
drag, startPoint x: 514, startPoint y: 361, endPoint x: 1213, endPoint y: 363, distance: 699.5
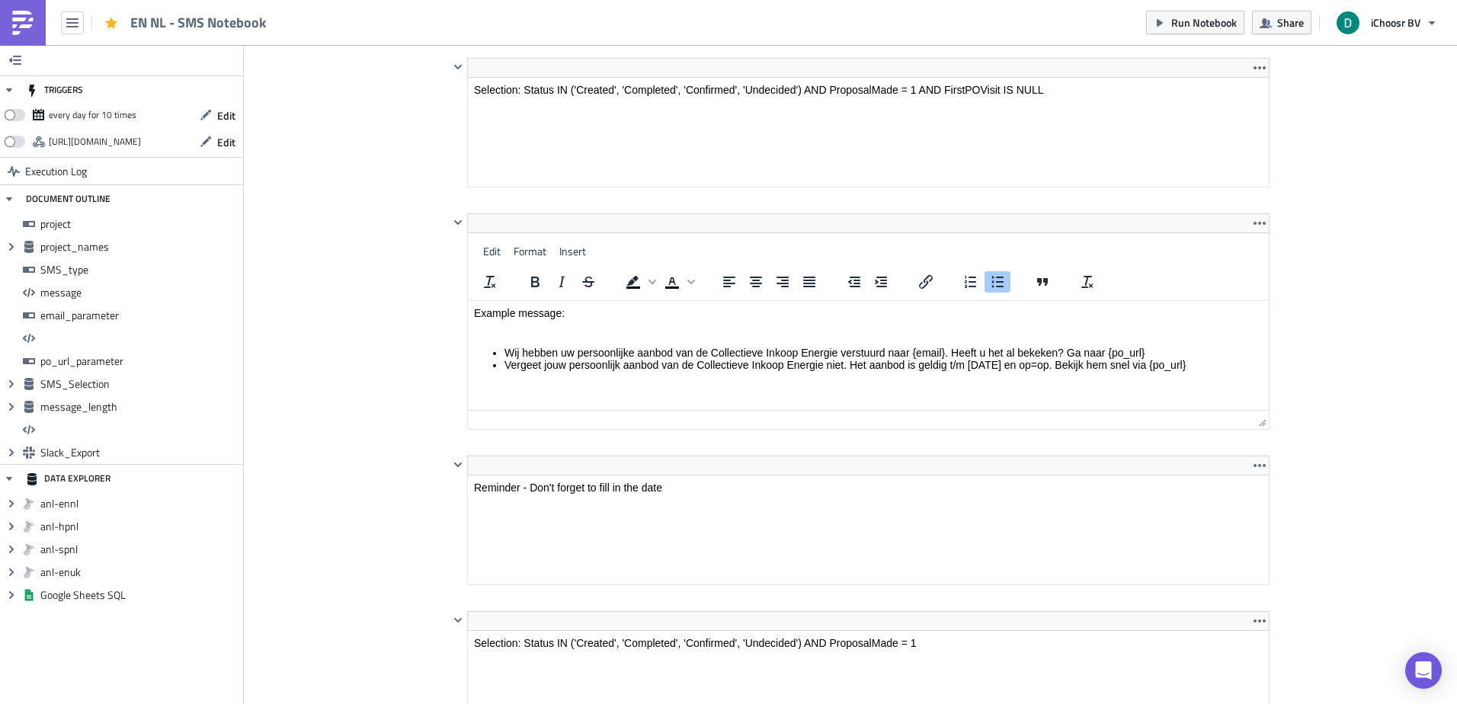
click at [1213, 363] on li "Vergeet jouw persoonlijk aanbod van de Collectieve Inkoop Energie niet. Het aan…" at bounding box center [883, 365] width 758 height 12
drag, startPoint x: 1213, startPoint y: 363, endPoint x: 511, endPoint y: 370, distance: 701.8
click at [511, 370] on li "Vergeet jouw persoonlijk aanbod van de Collectieve Inkoop Energie niet. Het aan…" at bounding box center [883, 365] width 758 height 12
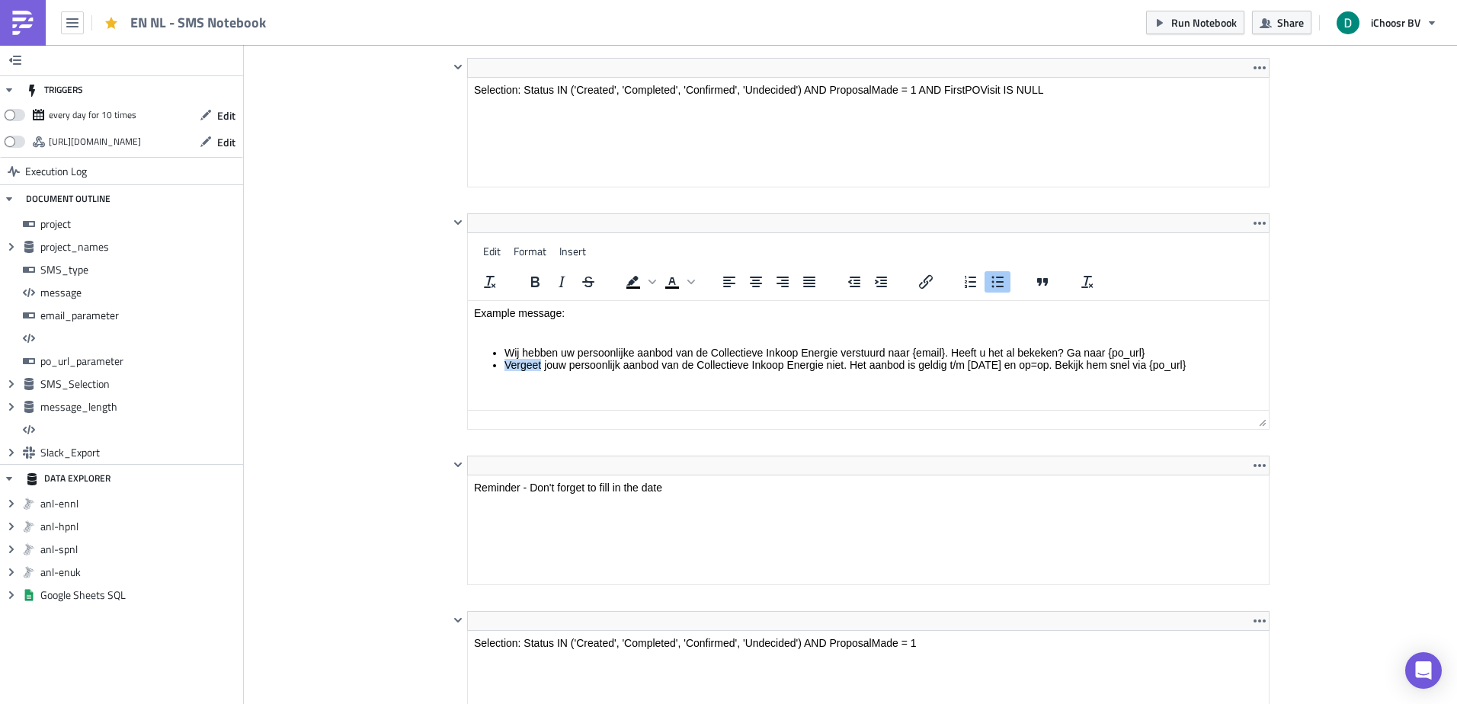
drag, startPoint x: 511, startPoint y: 370, endPoint x: 1281, endPoint y: 354, distance: 770.6
click at [1269, 354] on html "Example message: Wij hebben uw persoonlijke aanbod van de Collectieve Inkoop En…" at bounding box center [868, 341] width 801 height 81
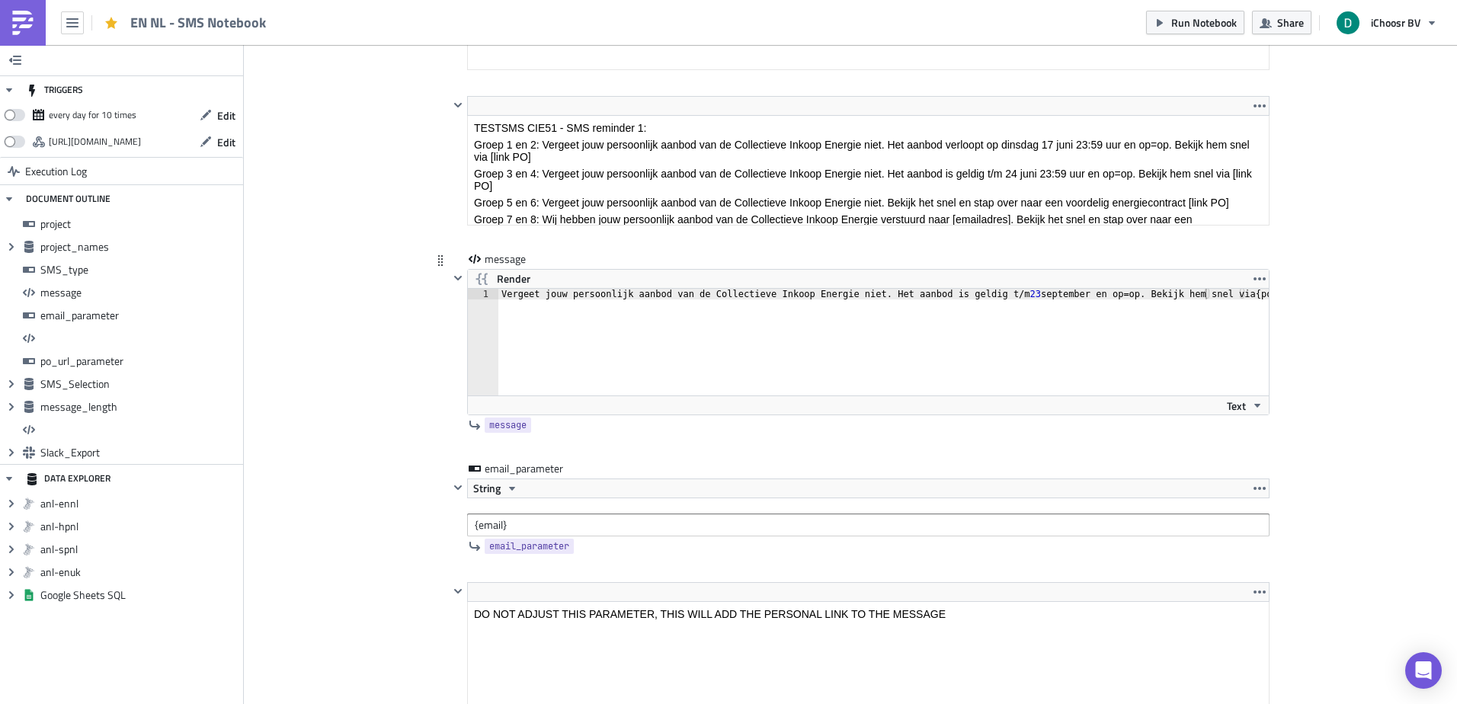
click at [552, 338] on div "Vergeet jouw persoonlijk aanbod van de Collectieve Inkoop Energie niet. Het aan…" at bounding box center [892, 353] width 788 height 128
click at [517, 294] on div "Vergeet jouw persoonlijk aanbod van de Collectieve Inkoop Energie niet. Het aan…" at bounding box center [892, 353] width 788 height 128
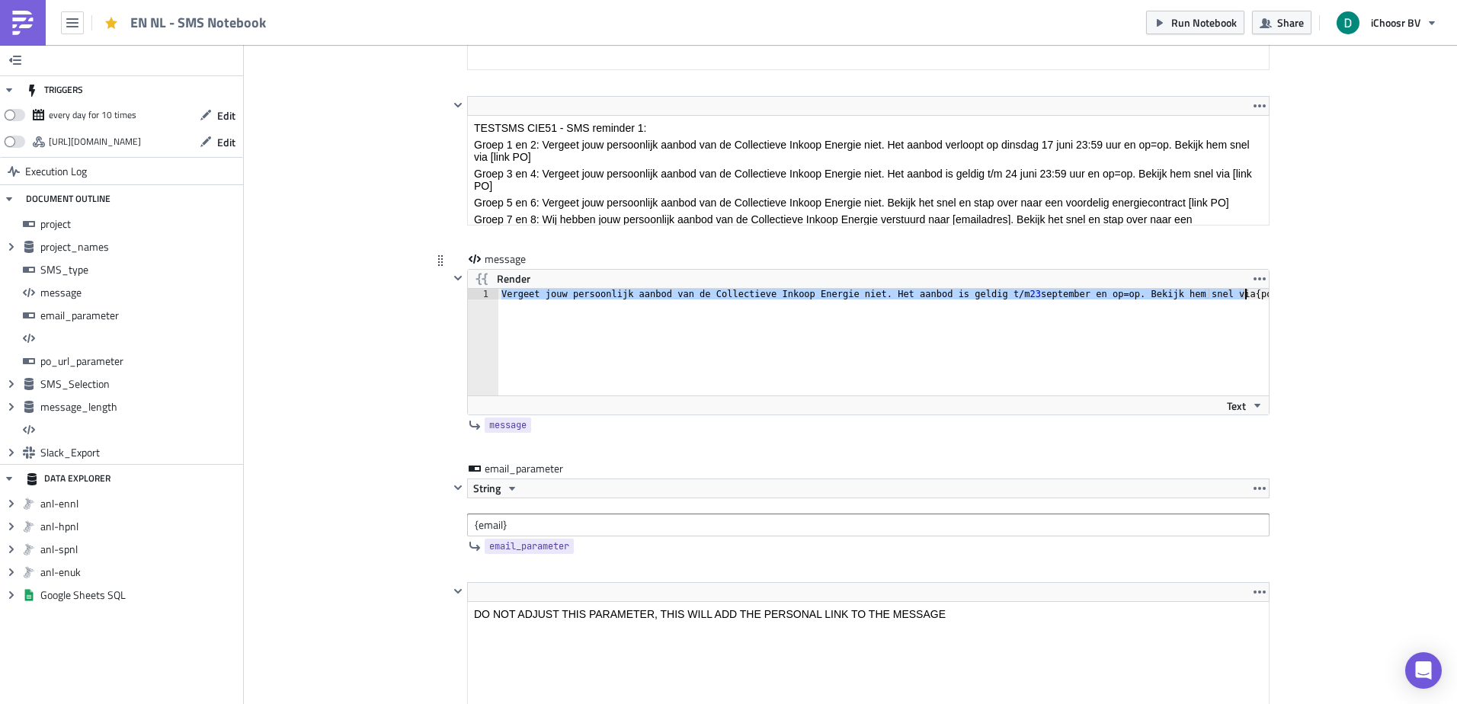
drag, startPoint x: 517, startPoint y: 294, endPoint x: 1245, endPoint y: 304, distance: 728.5
click at [1245, 304] on div "Vergeet jouw persoonlijk aanbod van de Collectieve Inkoop Energie niet. Het aan…" at bounding box center [892, 353] width 788 height 128
click at [1245, 304] on div "Vergeet jouw persoonlijk aanbod van de Collectieve Inkoop Energie niet. Het aan…" at bounding box center [883, 342] width 770 height 107
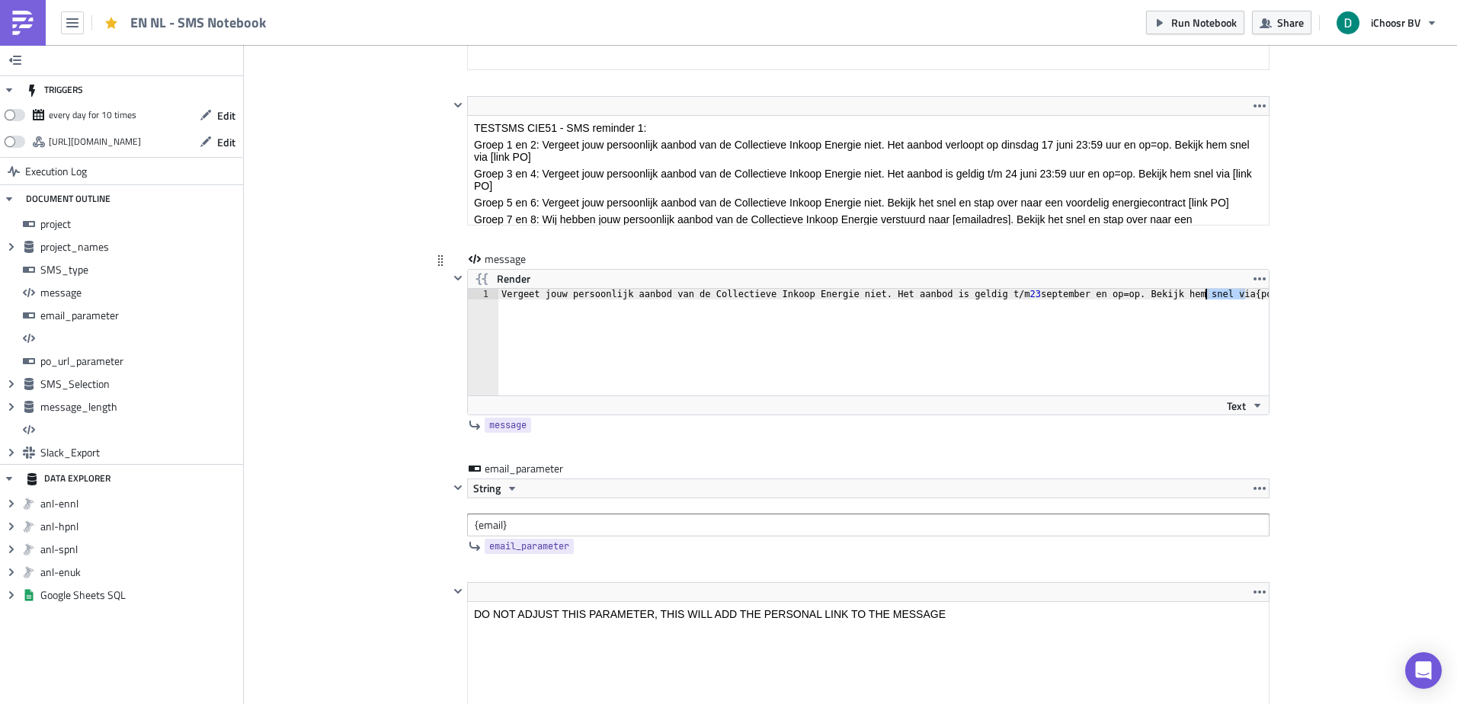
drag, startPoint x: 1242, startPoint y: 296, endPoint x: 1200, endPoint y: 296, distance: 41.9
click at [1200, 296] on div "Vergeet jouw persoonlijk aanbod van de Collectieve Inkoop Energie niet. Het aan…" at bounding box center [892, 353] width 788 height 128
click at [1200, 296] on div "Vergeet jouw persoonlijk aanbod van de Collectieve Inkoop Energie niet. Het aan…" at bounding box center [883, 342] width 770 height 107
drag, startPoint x: 1200, startPoint y: 296, endPoint x: 1231, endPoint y: 291, distance: 31.6
click at [1231, 291] on div "Vergeet jouw persoonlijk aanbod van de Collectieve Inkoop Energie niet. Het aan…" at bounding box center [892, 353] width 788 height 128
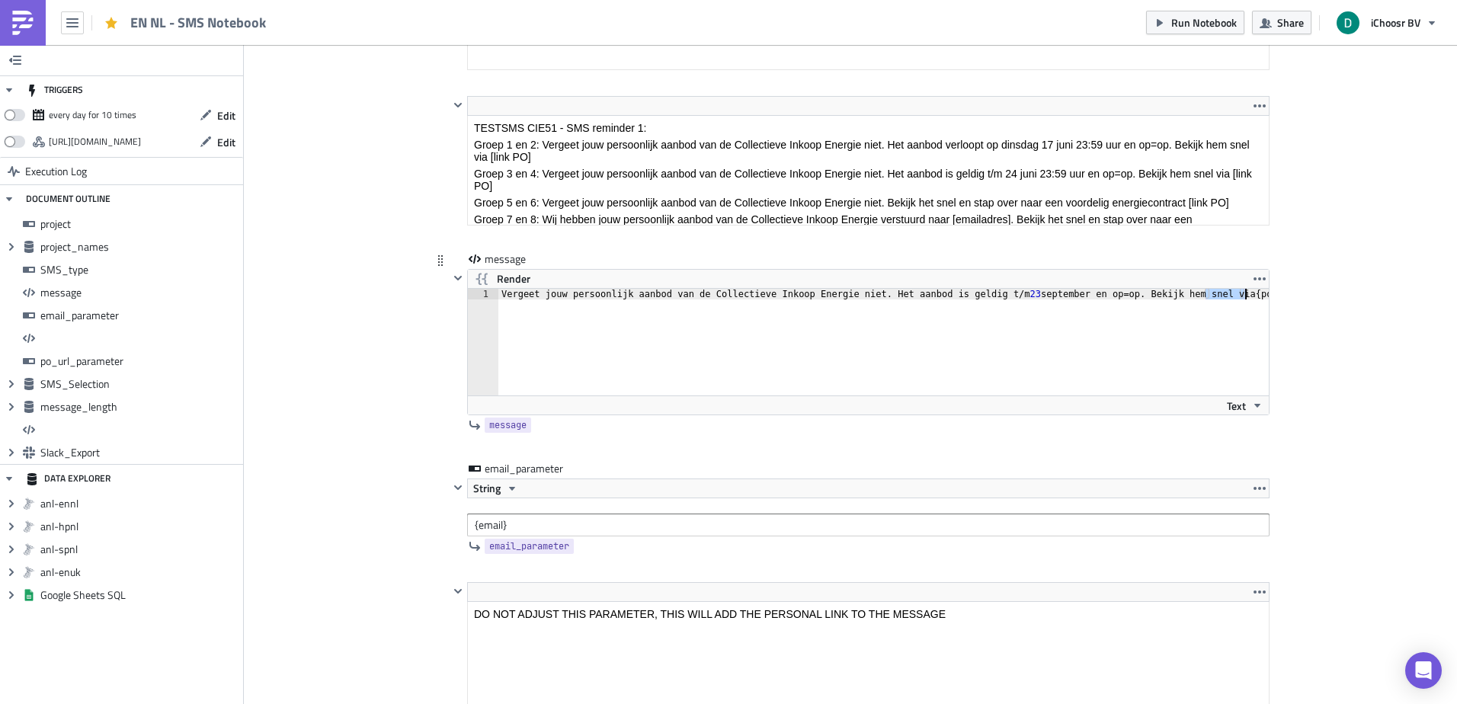
click at [1238, 293] on div "Vergeet jouw persoonlijk aanbod van de Collectieve Inkoop Energie niet. Het aan…" at bounding box center [883, 342] width 770 height 107
drag, startPoint x: 1238, startPoint y: 293, endPoint x: 1209, endPoint y: 297, distance: 29.3
click at [1209, 297] on div "Vergeet jouw persoonlijk aanbod van de Collectieve Inkoop Energie niet. Het aan…" at bounding box center [892, 353] width 788 height 128
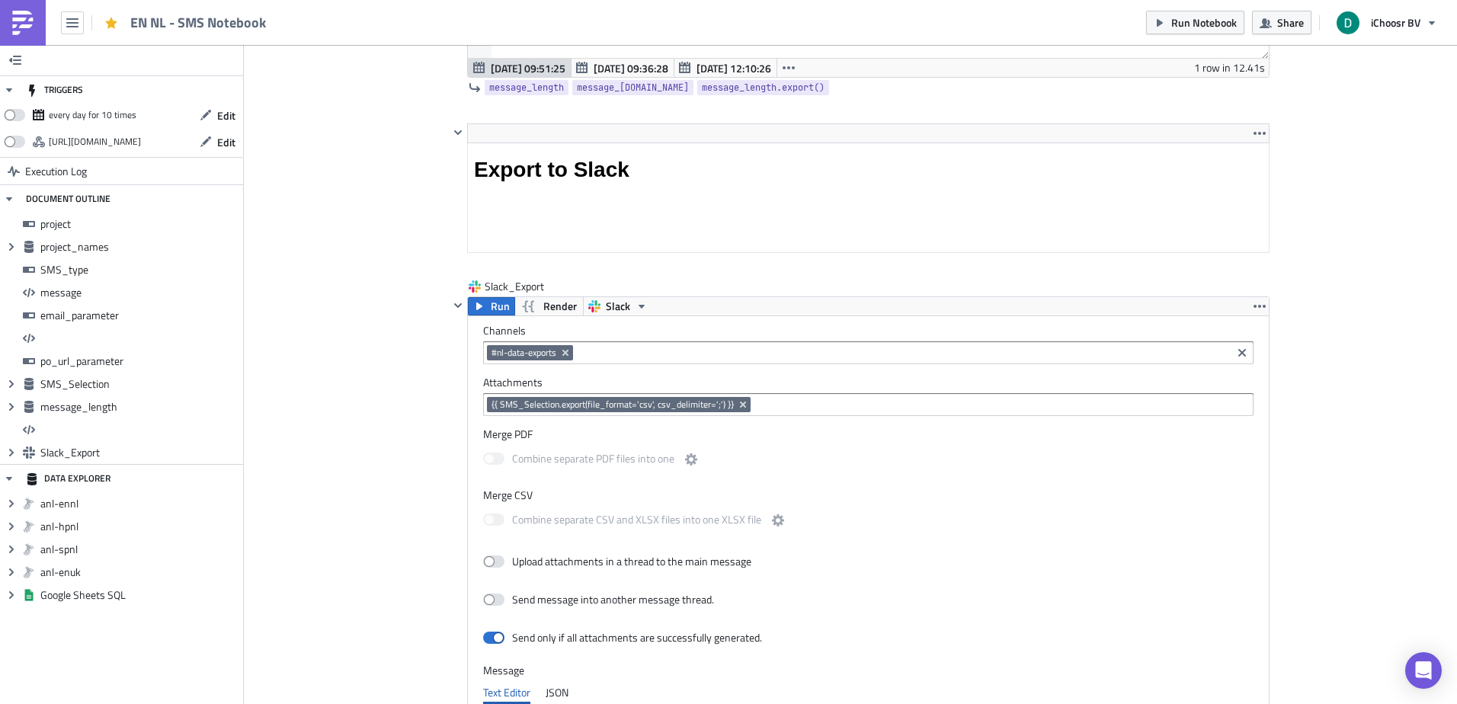
scroll to position [7164, 0]
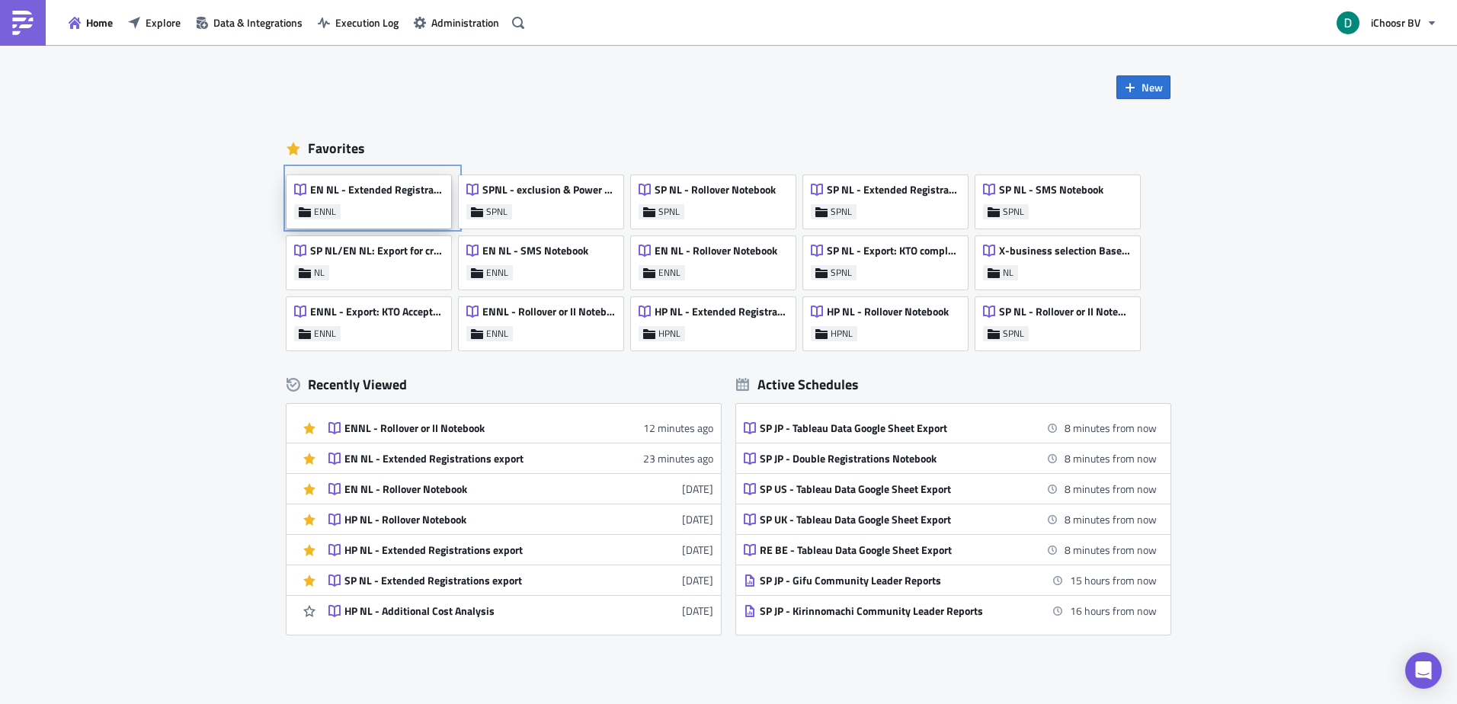
click at [391, 191] on span "EN NL - Extended Registrations export" at bounding box center [376, 190] width 133 height 14
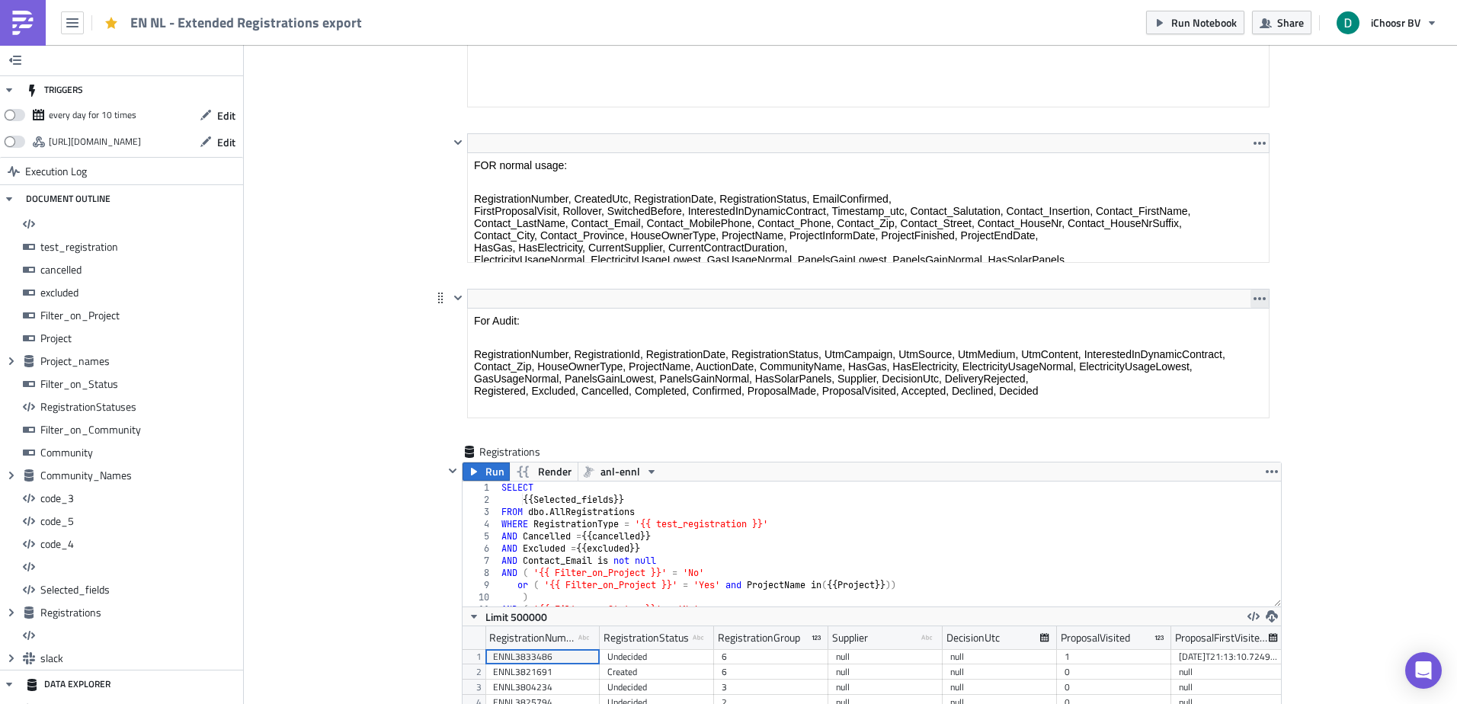
click at [1255, 293] on icon "button" at bounding box center [1260, 299] width 12 height 12
click at [434, 299] on icon at bounding box center [440, 298] width 12 height 12
drag, startPoint x: 430, startPoint y: 299, endPoint x: 367, endPoint y: 291, distance: 62.9
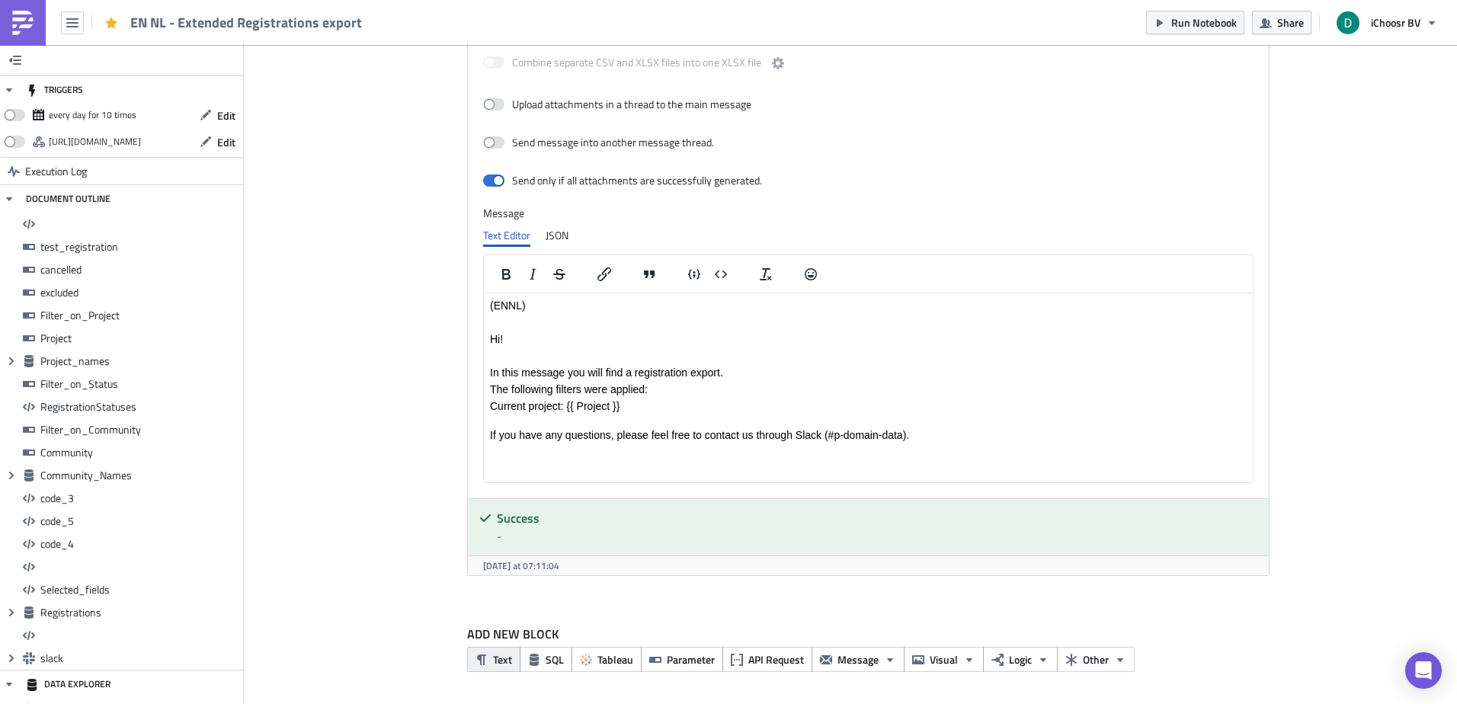
click at [482, 664] on button "Text" at bounding box center [493, 659] width 53 height 25
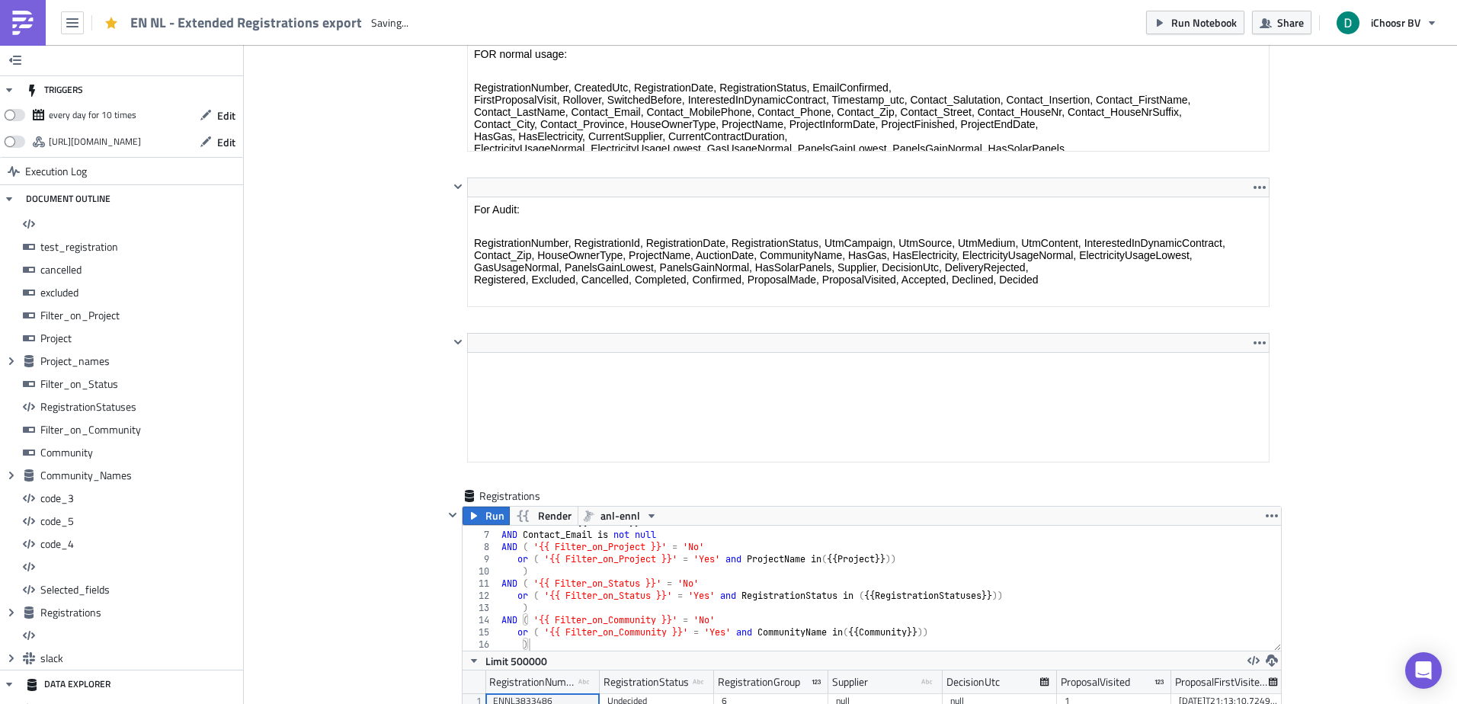
click at [507, 353] on html at bounding box center [868, 365] width 801 height 24
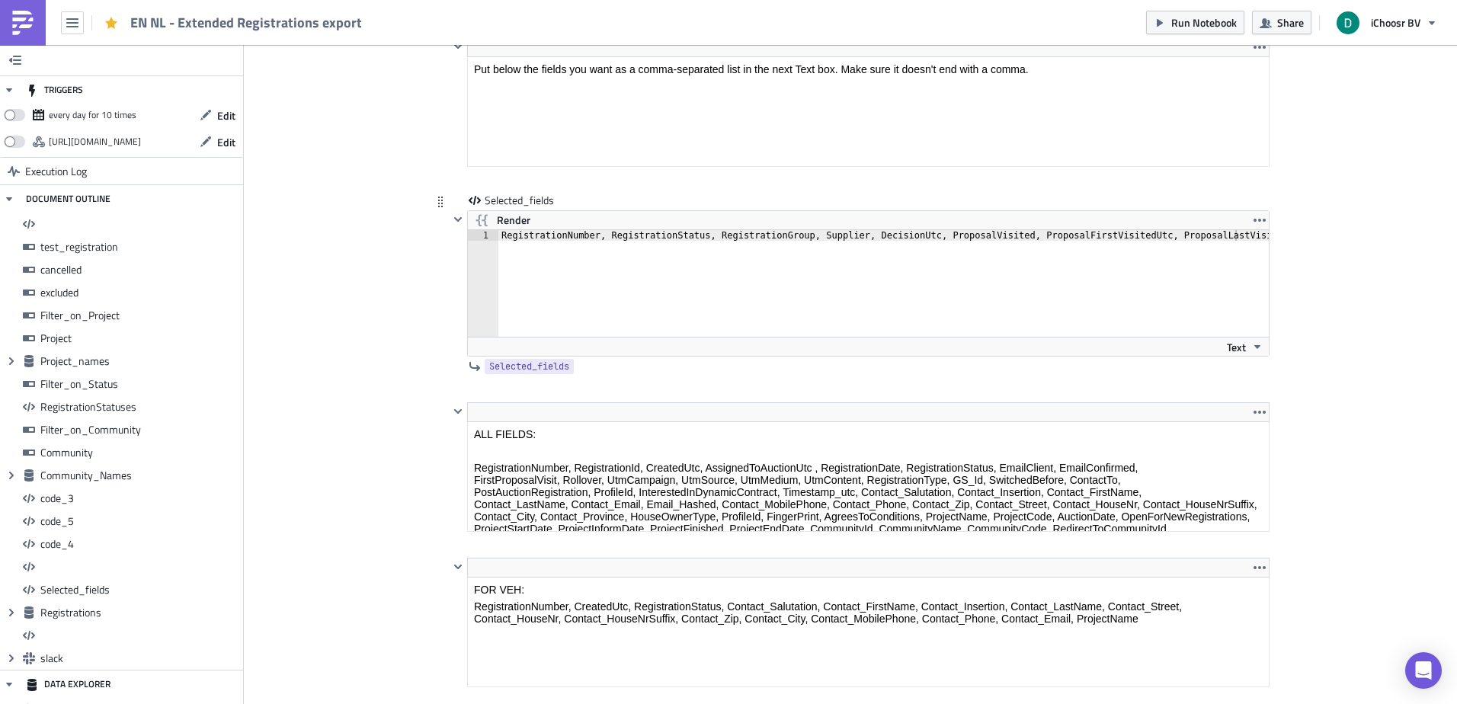
click at [608, 260] on div "RegistrationNumber, RegistrationStatus, RegistrationGroup, Supplier, DecisionUt…" at bounding box center [892, 294] width 788 height 128
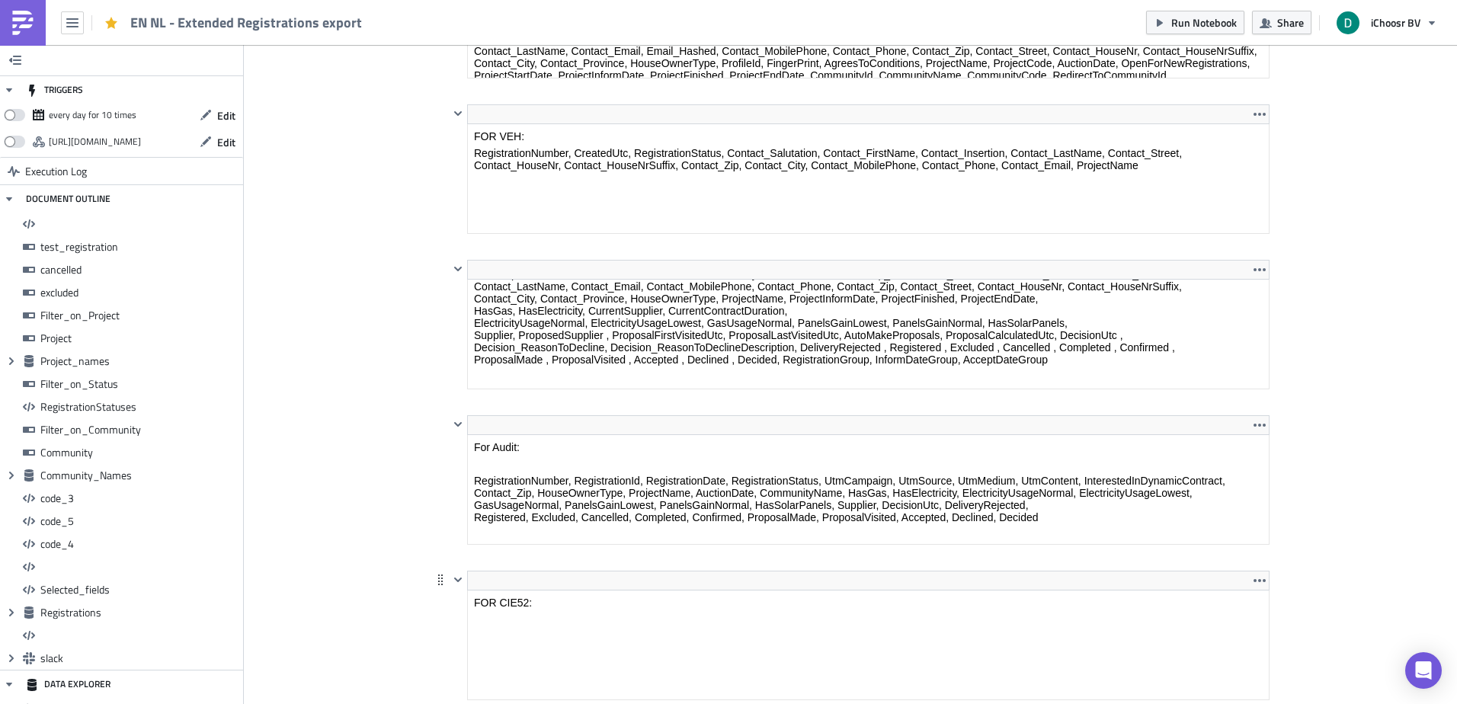
click at [560, 594] on html "FOR CIE52:" at bounding box center [868, 615] width 801 height 49
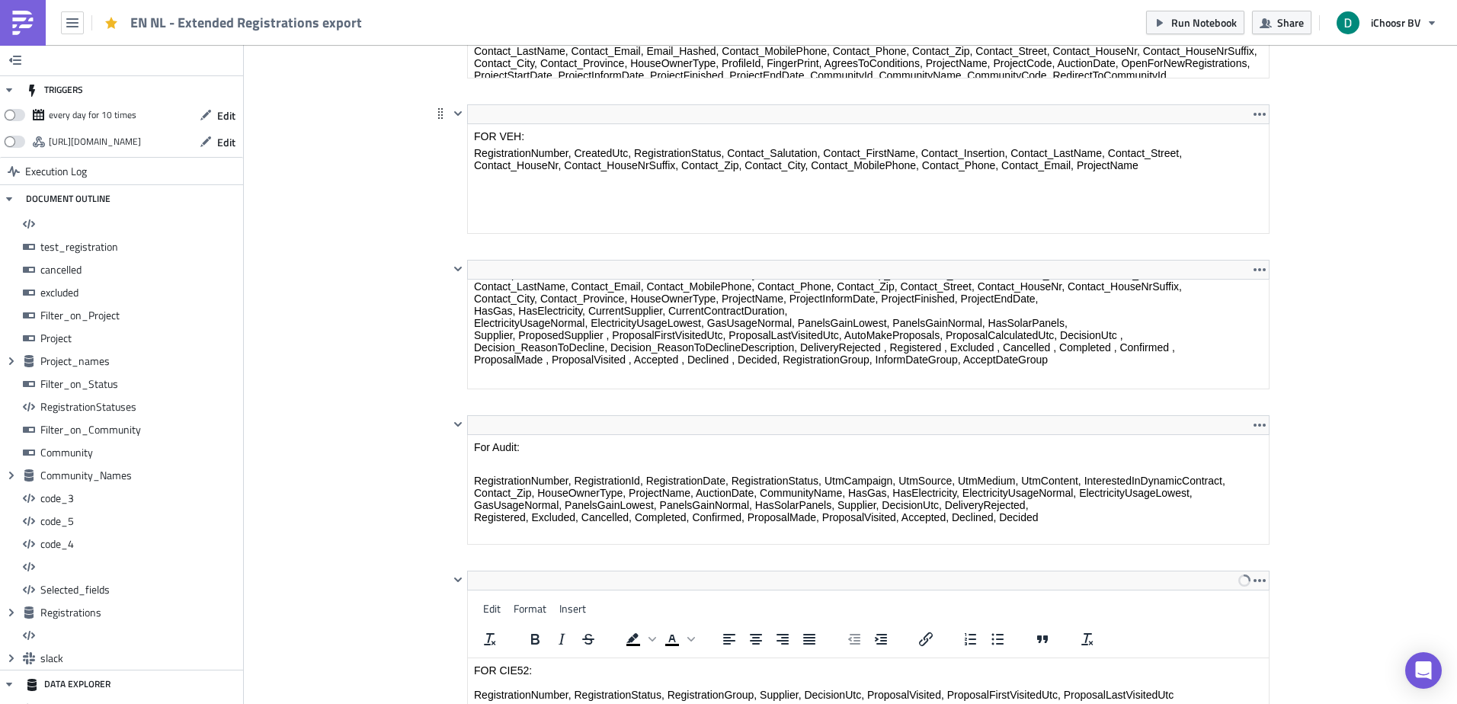
click at [502, 124] on html "FOR VEH: RegistrationNumber, CreatedUtc, RegistrationStatus, Contact_Salutation…" at bounding box center [868, 150] width 801 height 53
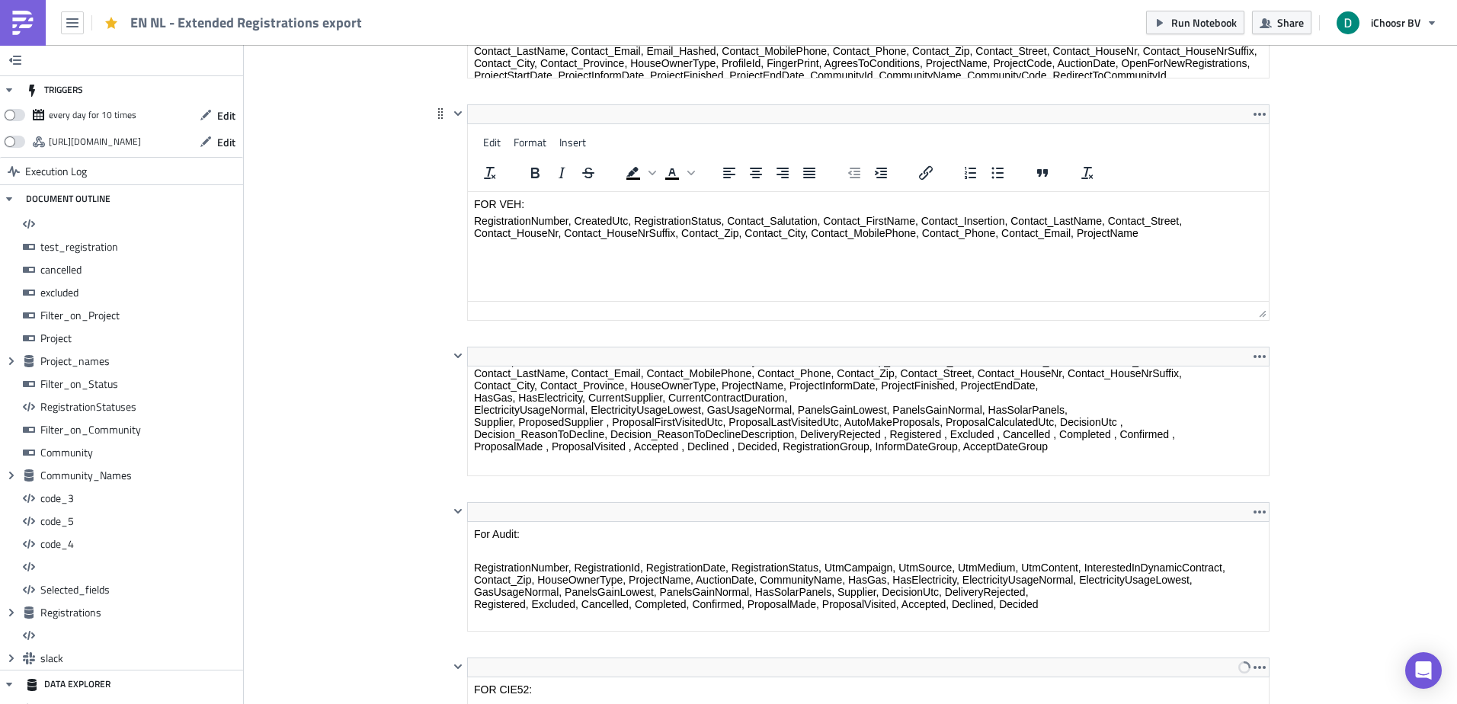
click at [488, 219] on p "RegistrationNumber, CreatedUtc, RegistrationStatus, Contact_Salutation, Contact…" at bounding box center [868, 227] width 789 height 24
drag, startPoint x: 488, startPoint y: 219, endPoint x: 623, endPoint y: 238, distance: 135.4
click at [623, 238] on p "RegistrationNumber, CreatedUtc, RegistrationStatus, Contact_Salutation, Contact…" at bounding box center [868, 227] width 789 height 24
click at [528, 218] on p "RegistrationNumber, CreatedUtc, RegistrationStatus, Contact_Salutation, Contact…" at bounding box center [868, 227] width 789 height 24
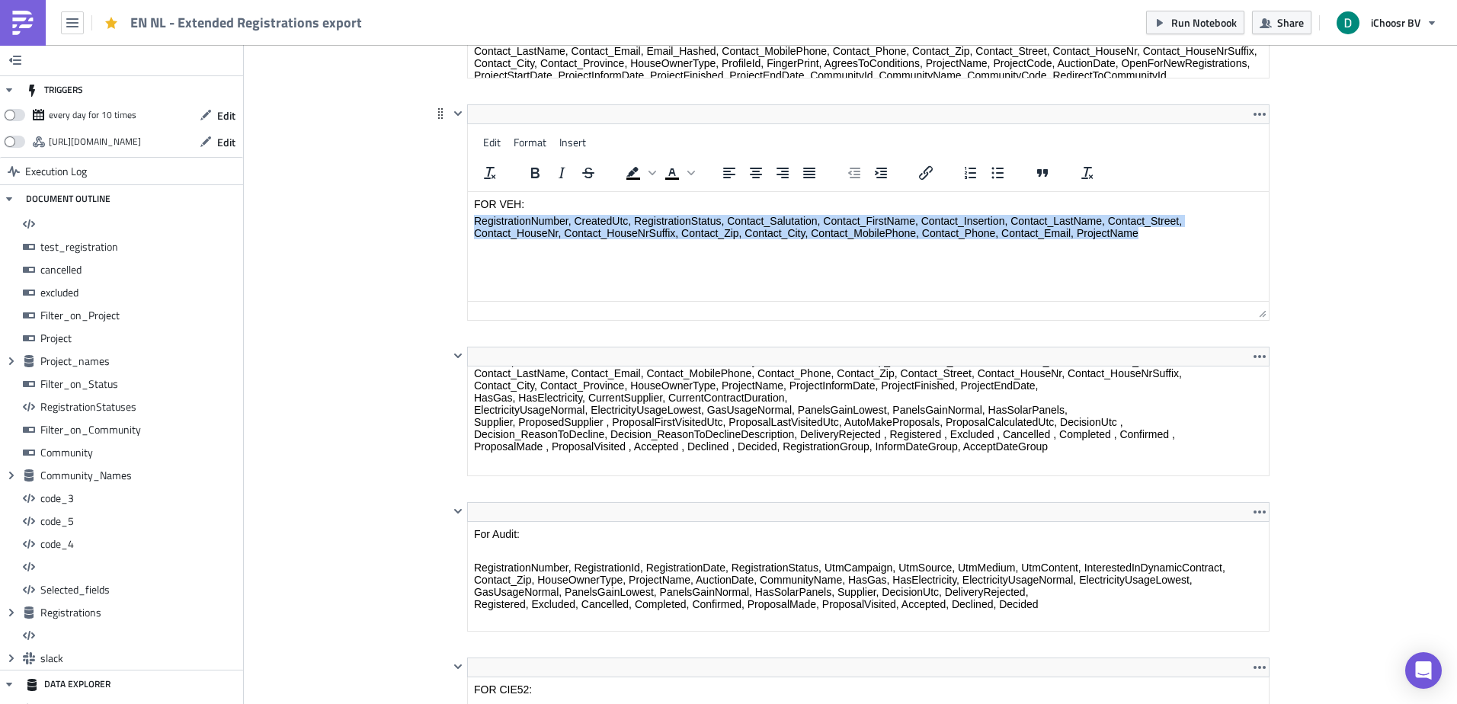
drag, startPoint x: 528, startPoint y: 218, endPoint x: 1226, endPoint y: 242, distance: 698.4
click at [1226, 242] on html "FOR VEH: RegistrationNumber, CreatedUtc, RegistrationStatus, Contact_Salutation…" at bounding box center [868, 218] width 801 height 53
copy p "RegistrationNumber, CreatedUtc, RegistrationStatus, Contact_Salutation, Contact…"
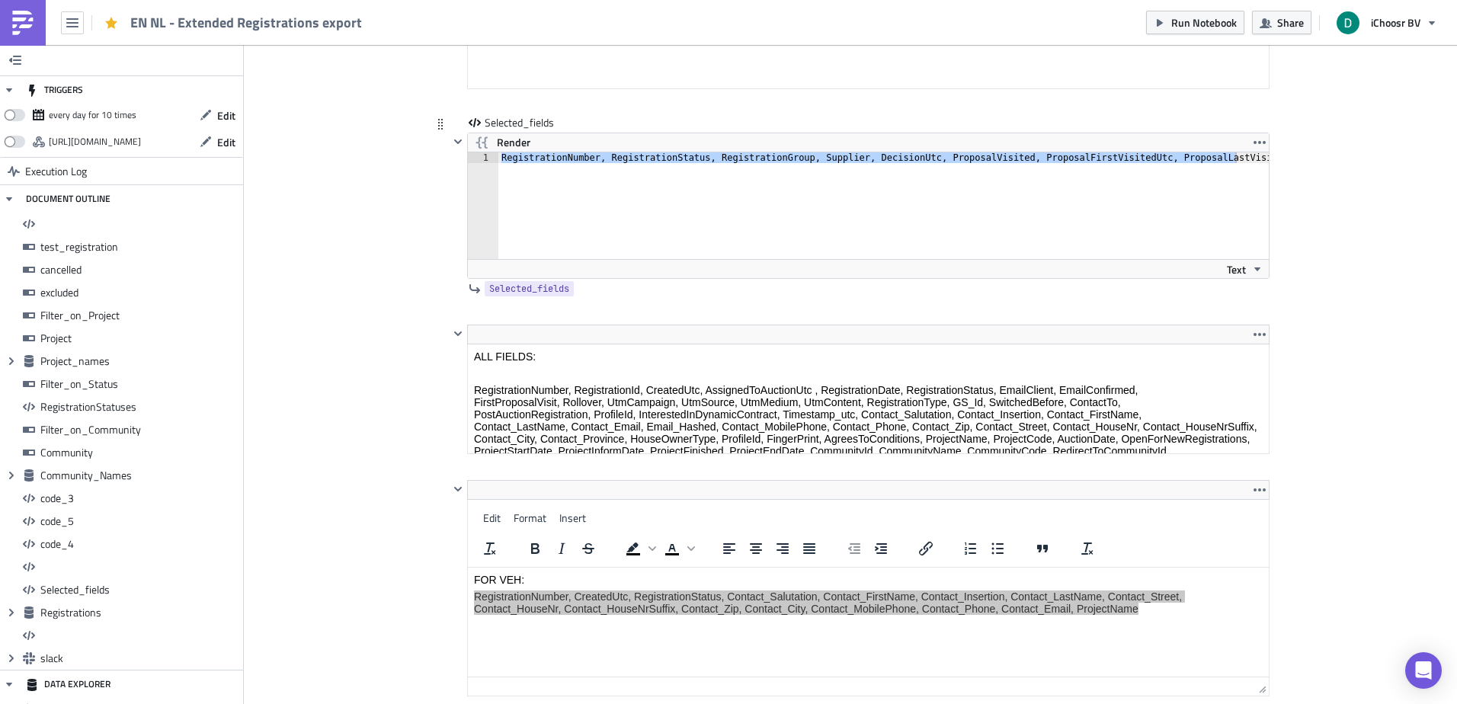
click at [942, 221] on div "RegistrationNumber, RegistrationStatus, RegistrationGroup, Supplier, DecisionUt…" at bounding box center [883, 205] width 770 height 107
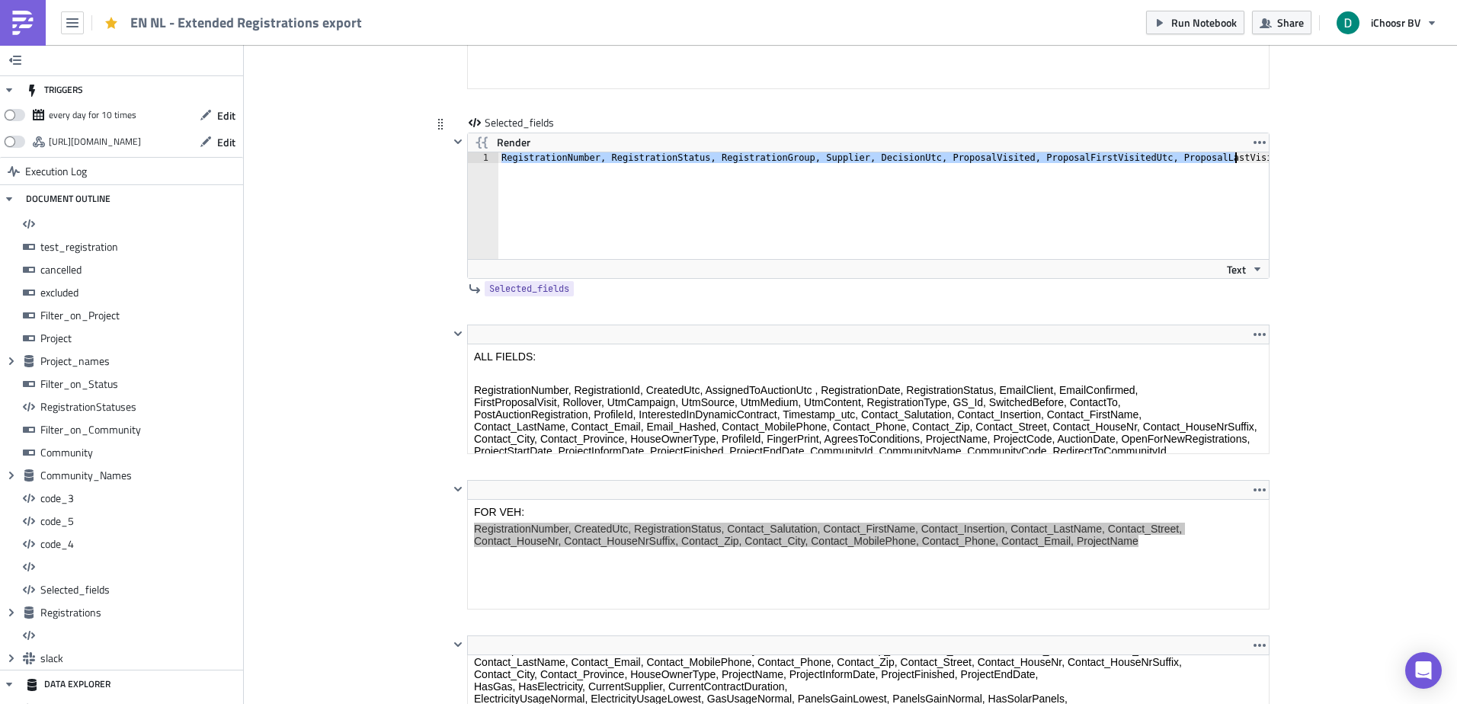
type textarea "RegistrationNumber, CreatedUtc, RegistrationStatus, Contact_Salutation, Contact…"
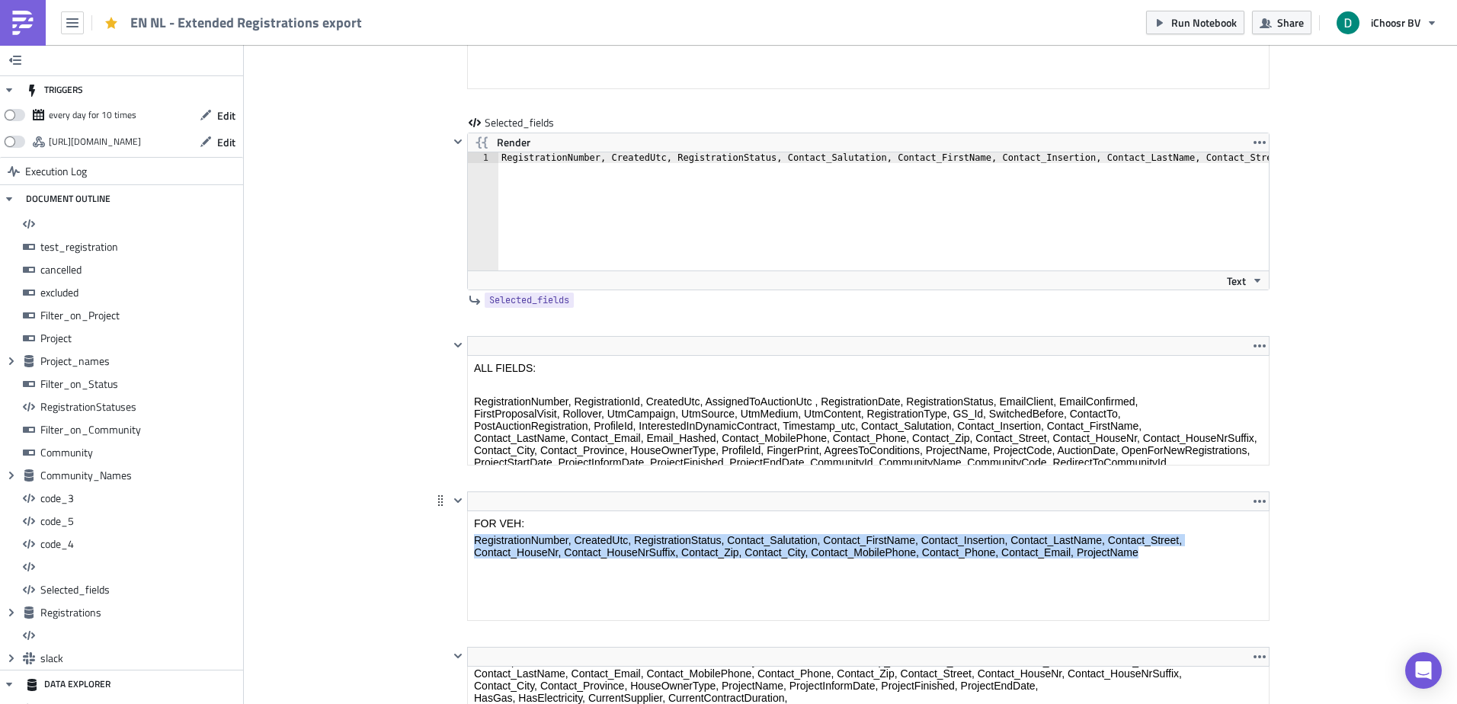
click at [583, 532] on html "FOR VEH: RegistrationNumber, CreatedUtc, RegistrationStatus, Contact_Salutation…" at bounding box center [868, 537] width 801 height 53
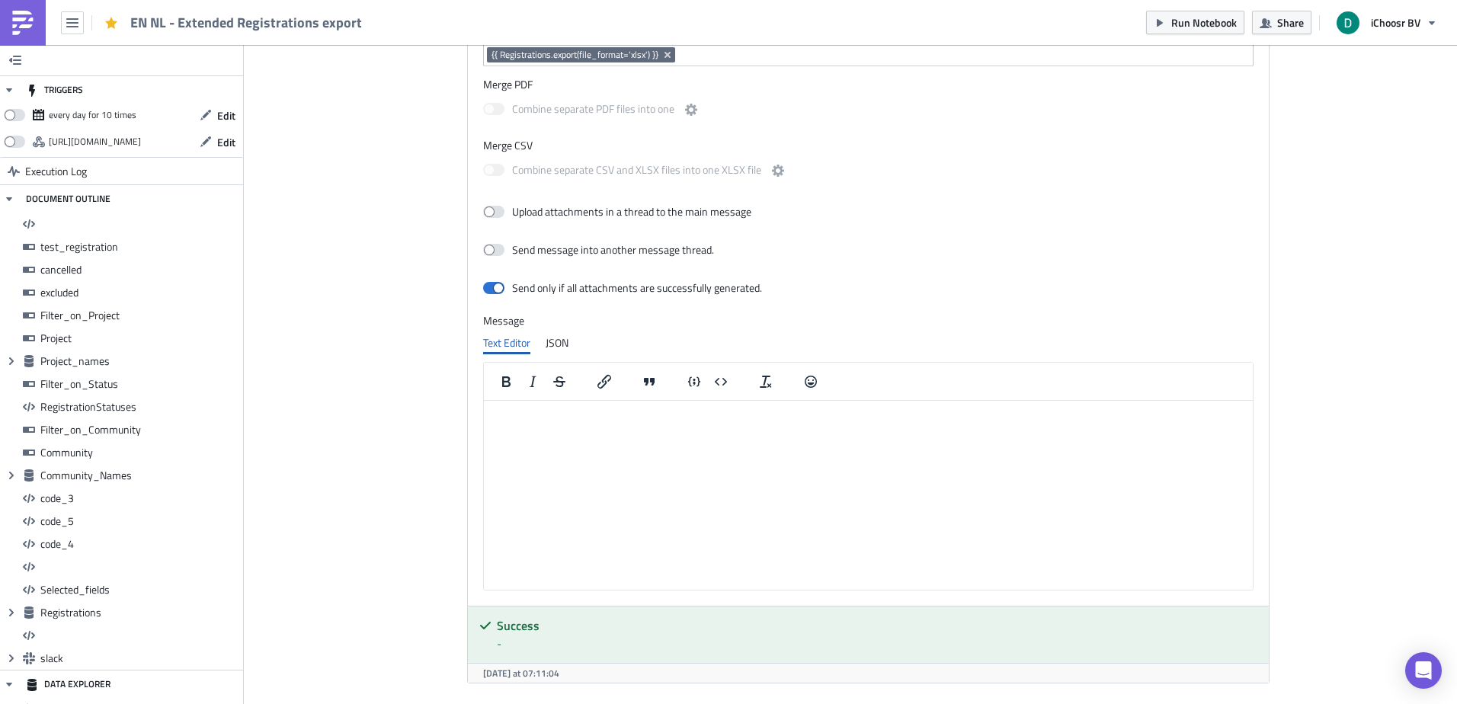
click at [1201, 34] on div "Run Notebook Share iChoosr BV" at bounding box center [1295, 22] width 299 height 45
click at [1202, 30] on span "Run Notebook" at bounding box center [1204, 22] width 66 height 16
